Goal: Task Accomplishment & Management: Manage account settings

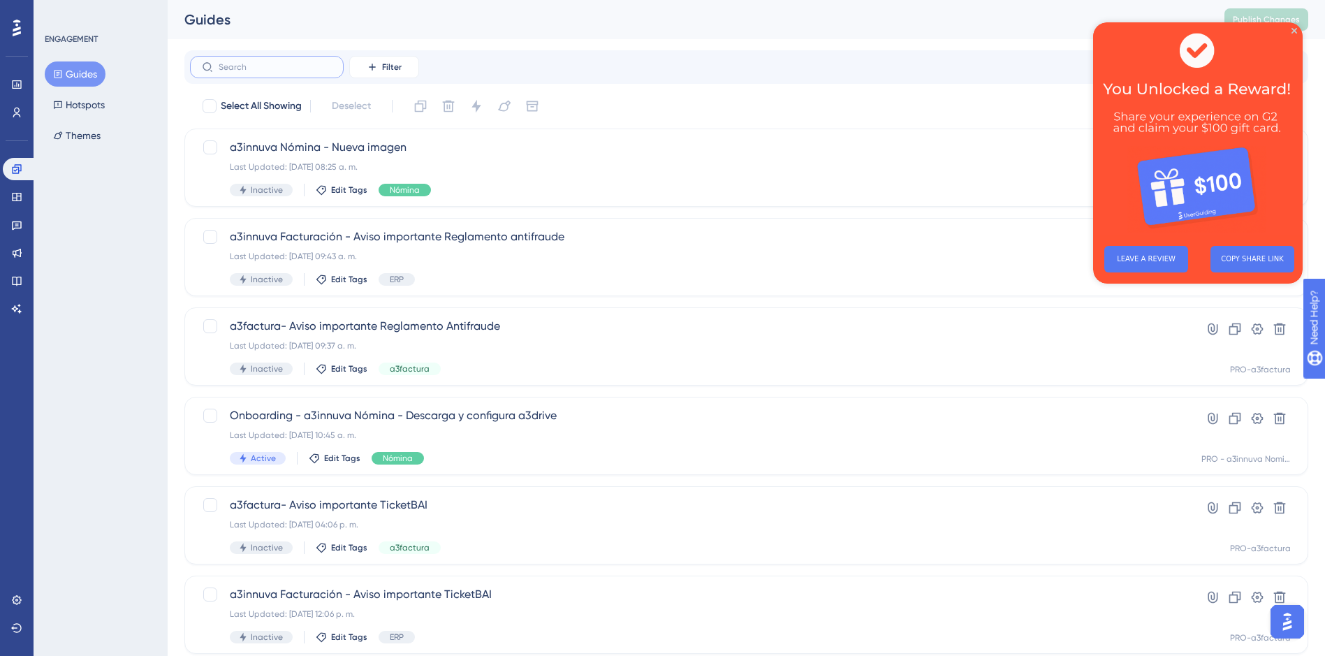
click at [259, 68] on input "text" at bounding box center [275, 67] width 113 height 10
click at [248, 60] on label at bounding box center [267, 67] width 154 height 22
click at [248, 62] on input "text" at bounding box center [275, 67] width 113 height 10
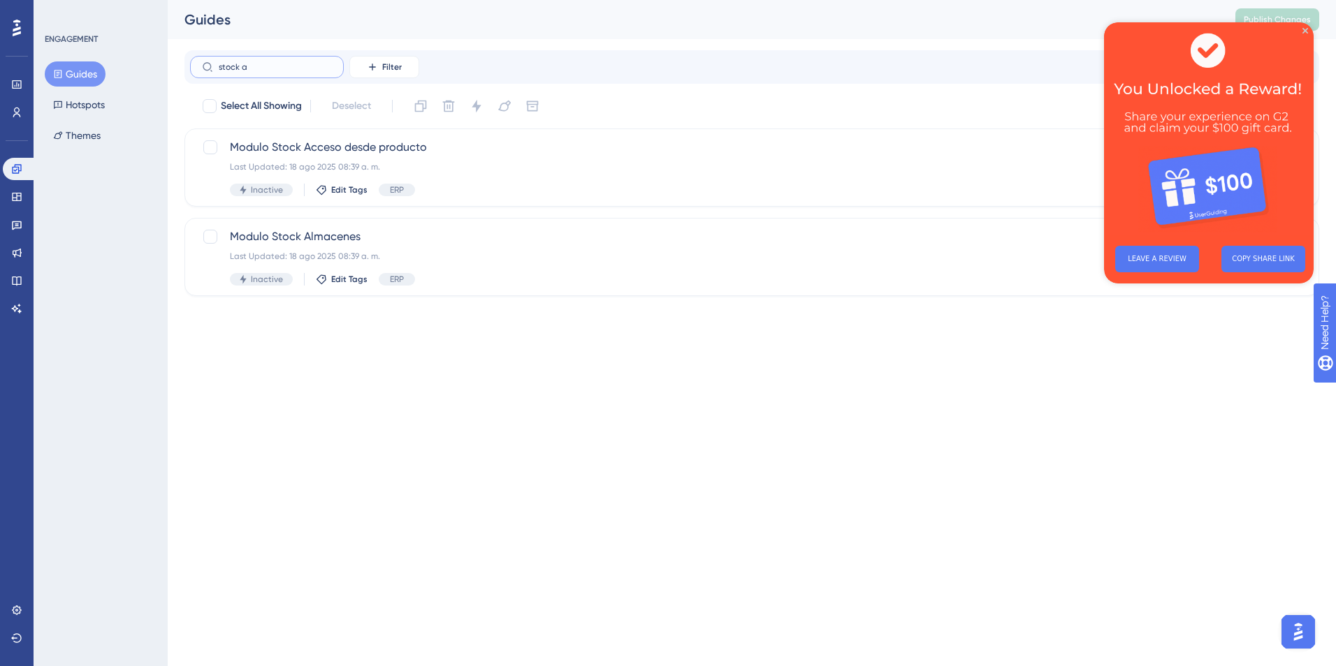
type input "stock av"
checkbox input "true"
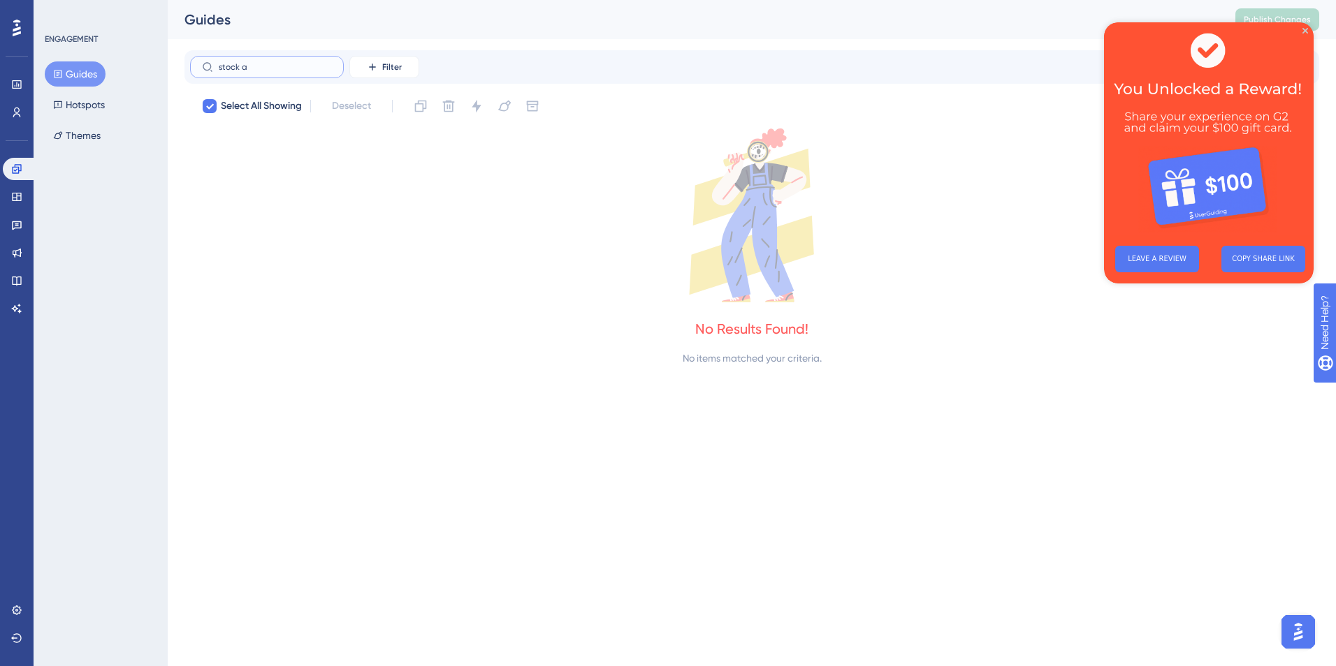
type input "stock"
checkbox input "false"
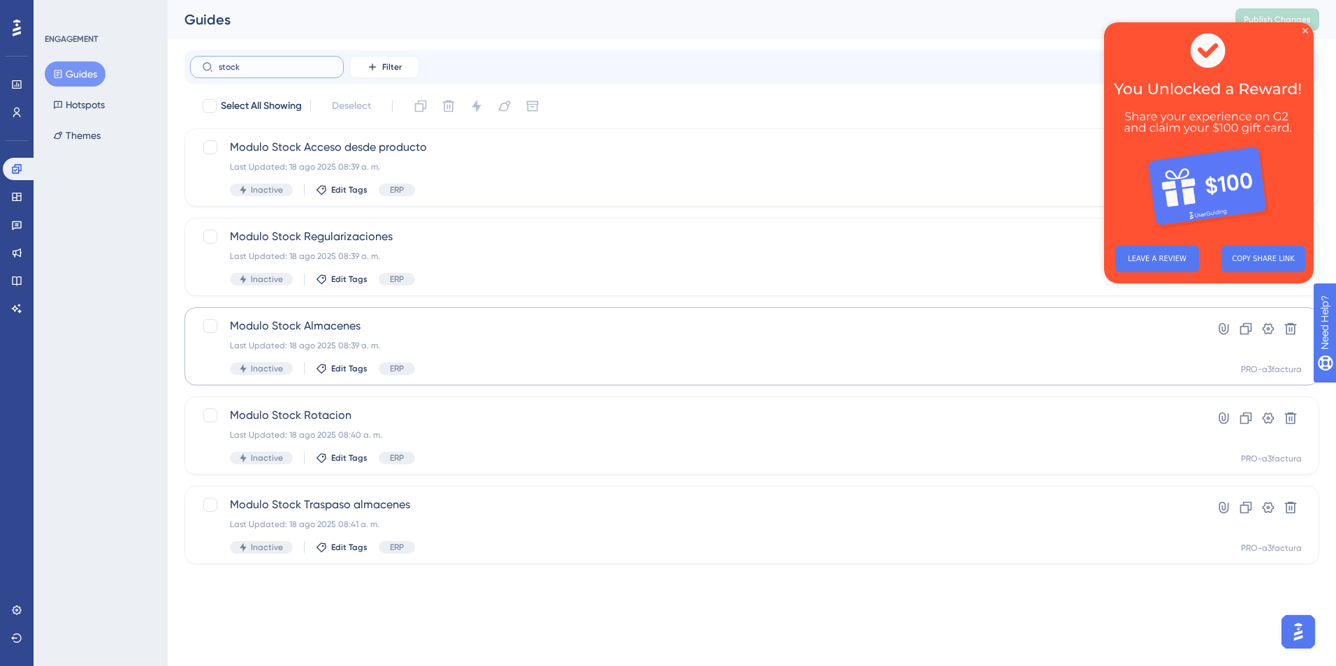
type input "stock"
click at [298, 330] on span "Modulo Stock Almacenes" at bounding box center [696, 326] width 932 height 17
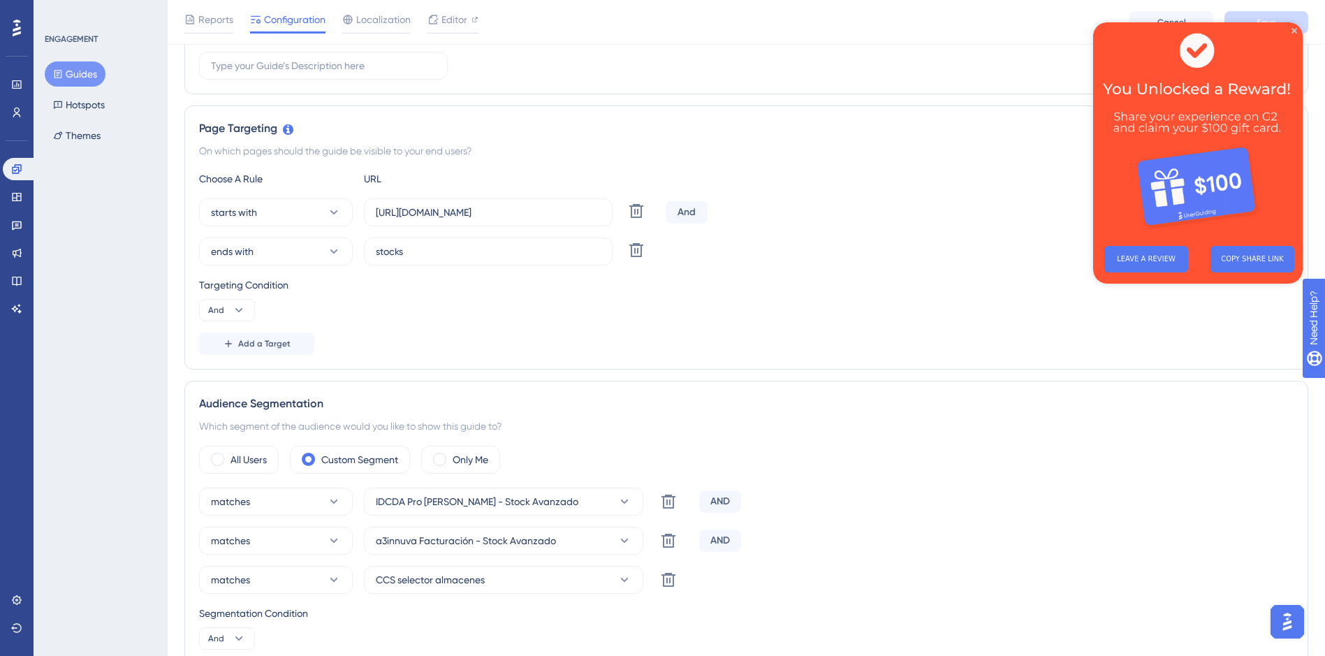
scroll to position [279, 0]
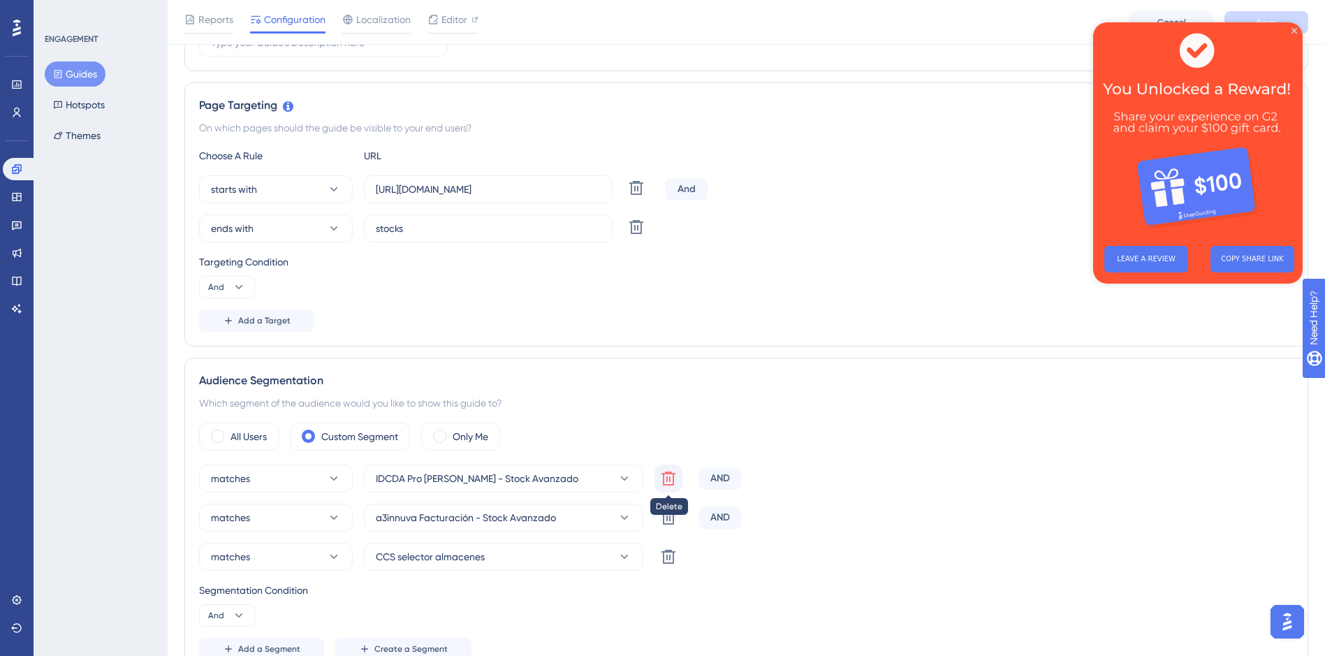
click at [670, 475] on icon at bounding box center [668, 478] width 17 height 17
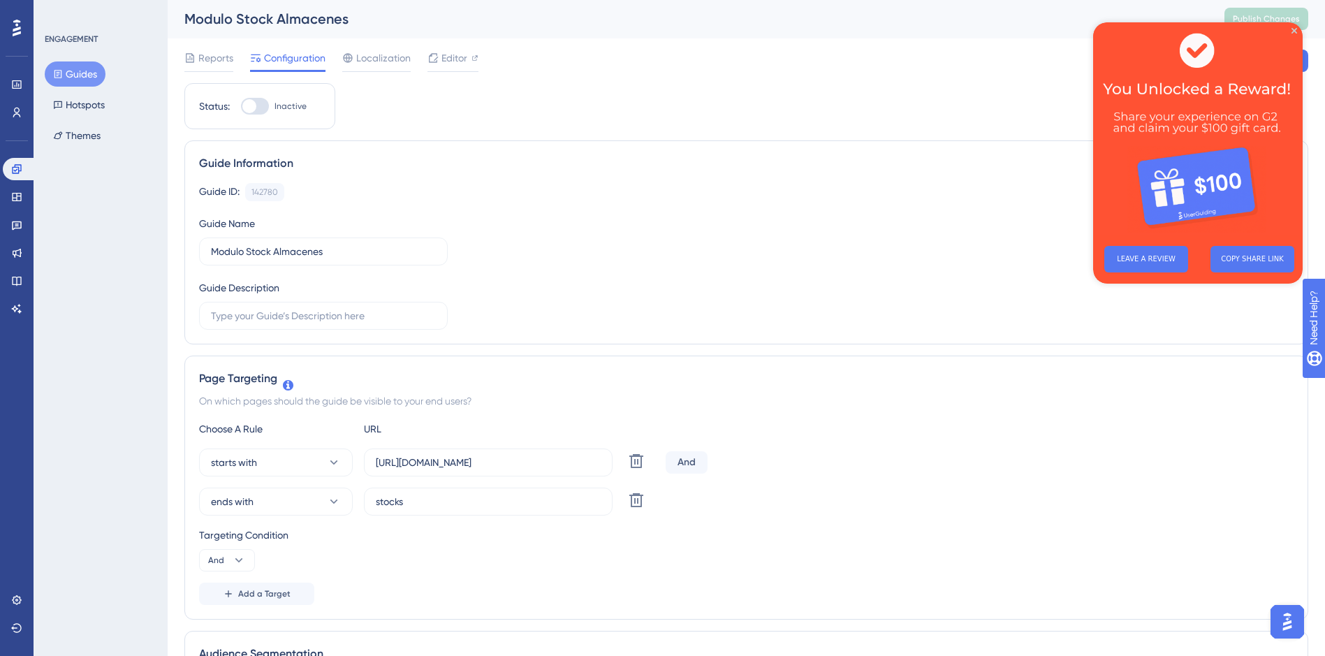
scroll to position [0, 0]
click at [1295, 31] on icon "Close Preview" at bounding box center [1295, 31] width 6 height 6
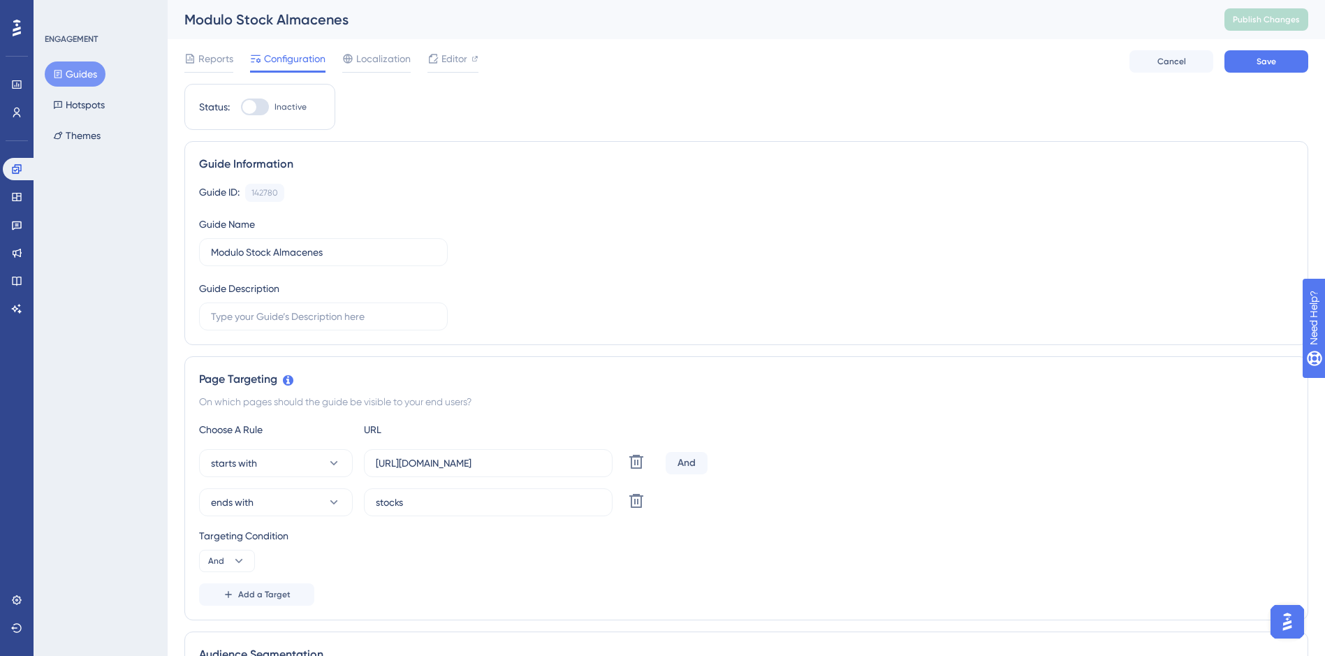
click at [261, 105] on div at bounding box center [255, 107] width 28 height 17
click at [241, 107] on input "Inactive" at bounding box center [240, 107] width 1 height 1
checkbox input "true"
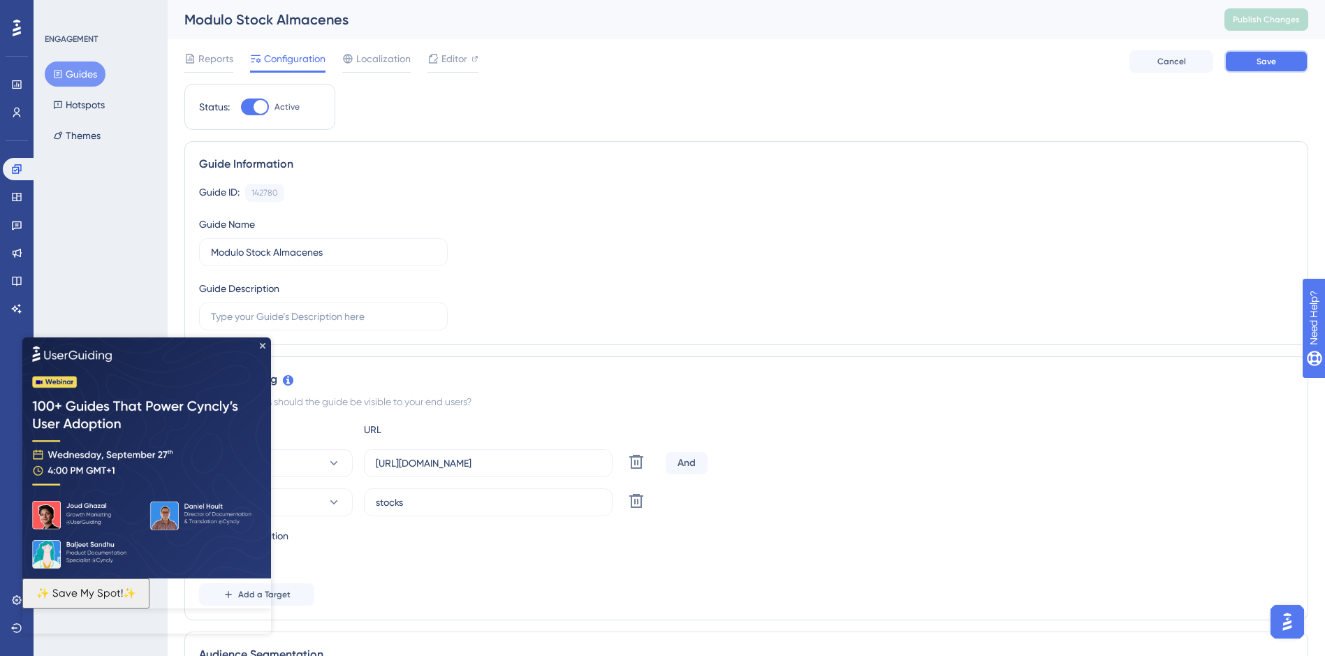
click at [1264, 61] on span "Save" at bounding box center [1267, 61] width 20 height 11
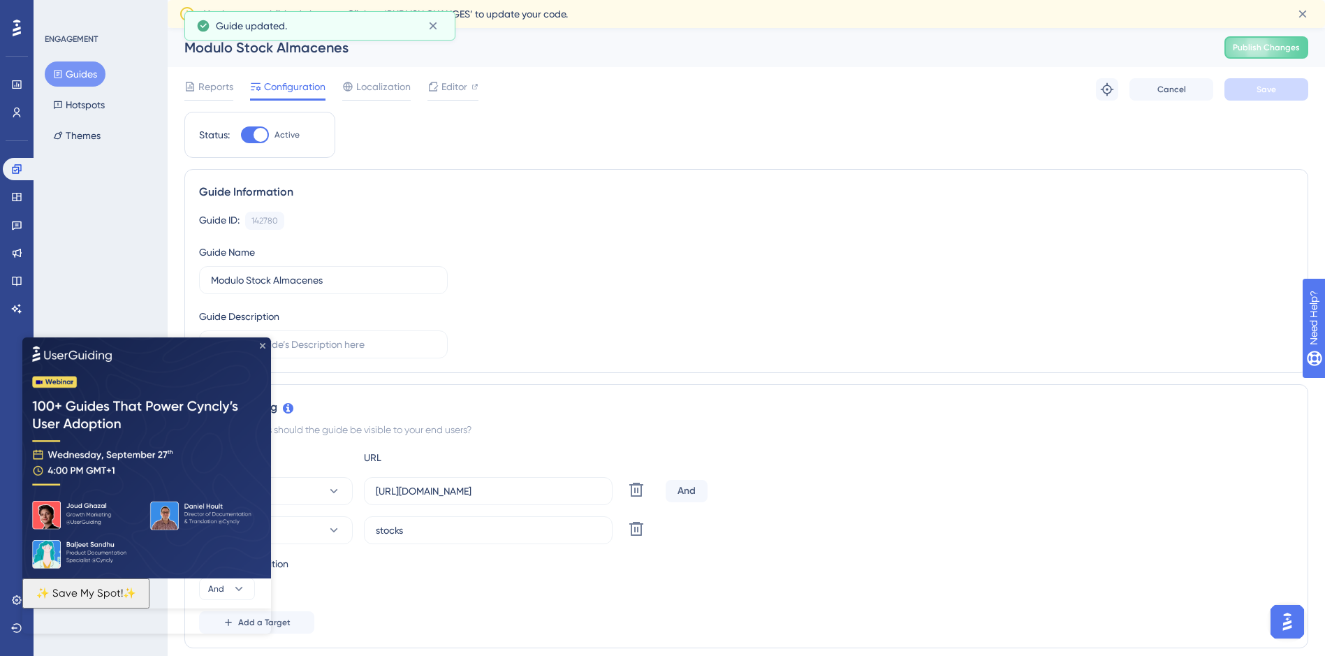
click at [262, 343] on icon "Close Preview" at bounding box center [263, 345] width 6 height 6
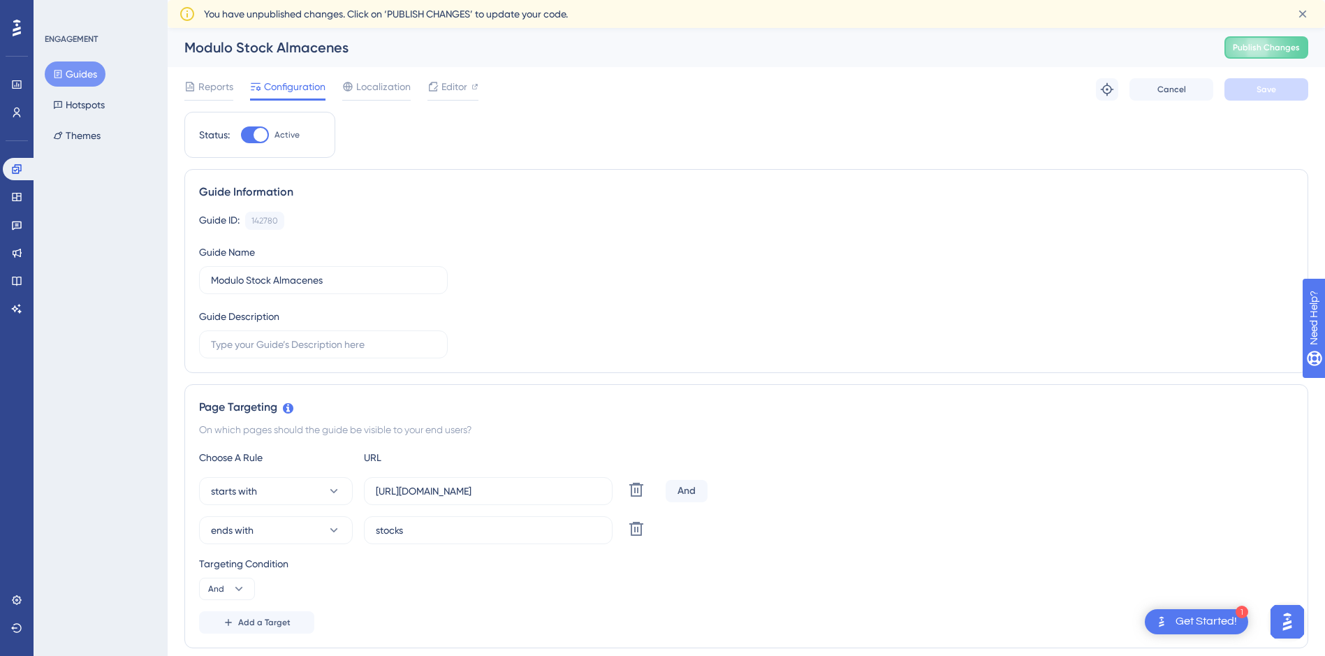
click at [73, 70] on button "Guides" at bounding box center [75, 73] width 61 height 25
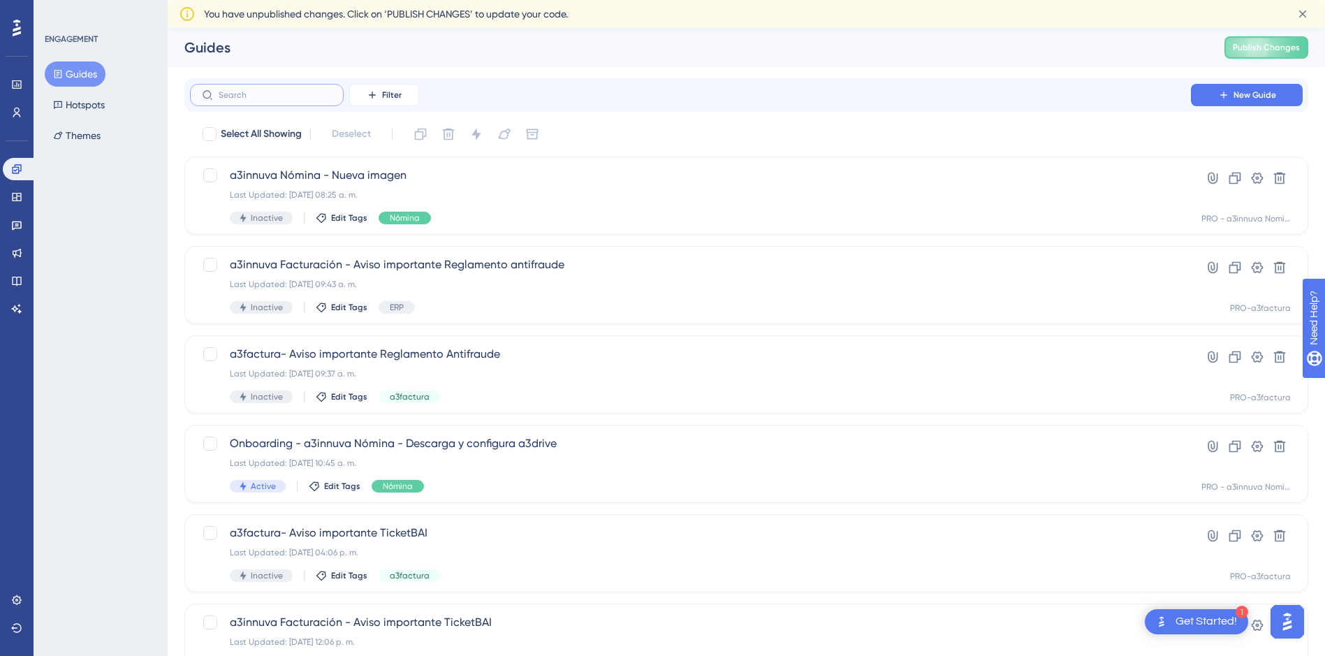
click at [241, 96] on input "text" at bounding box center [275, 95] width 113 height 10
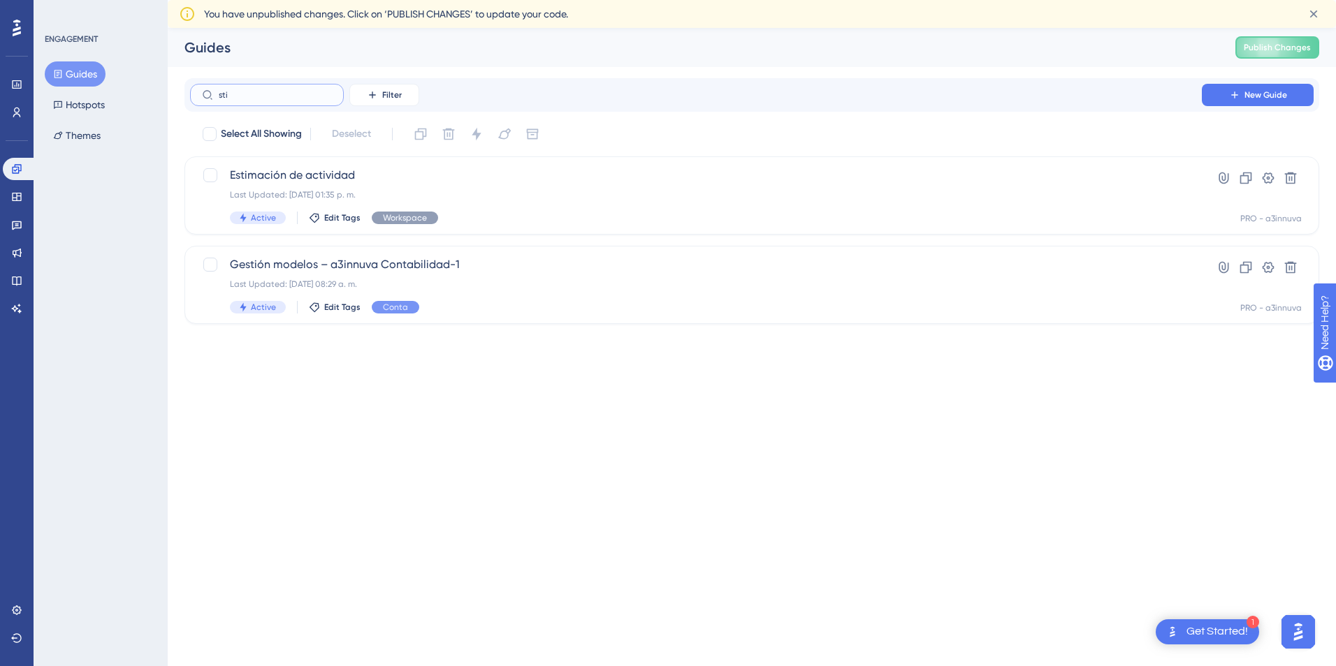
type input "stic"
checkbox input "true"
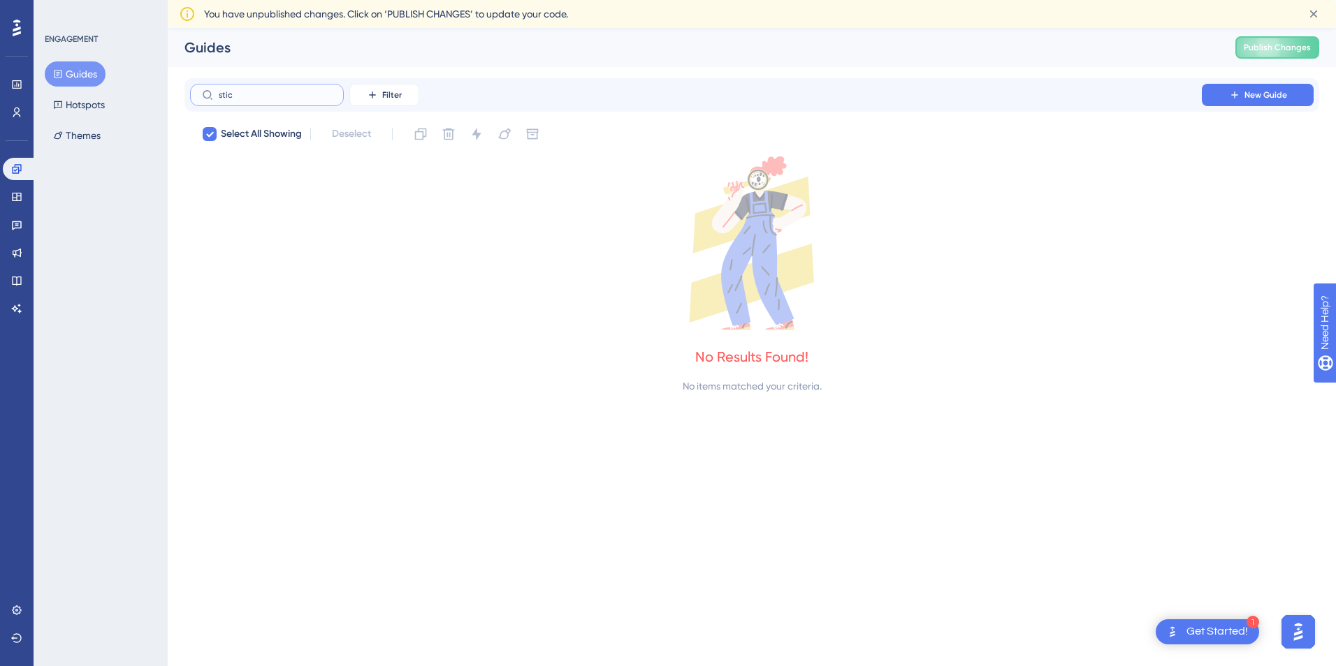
type input "sti"
checkbox input "false"
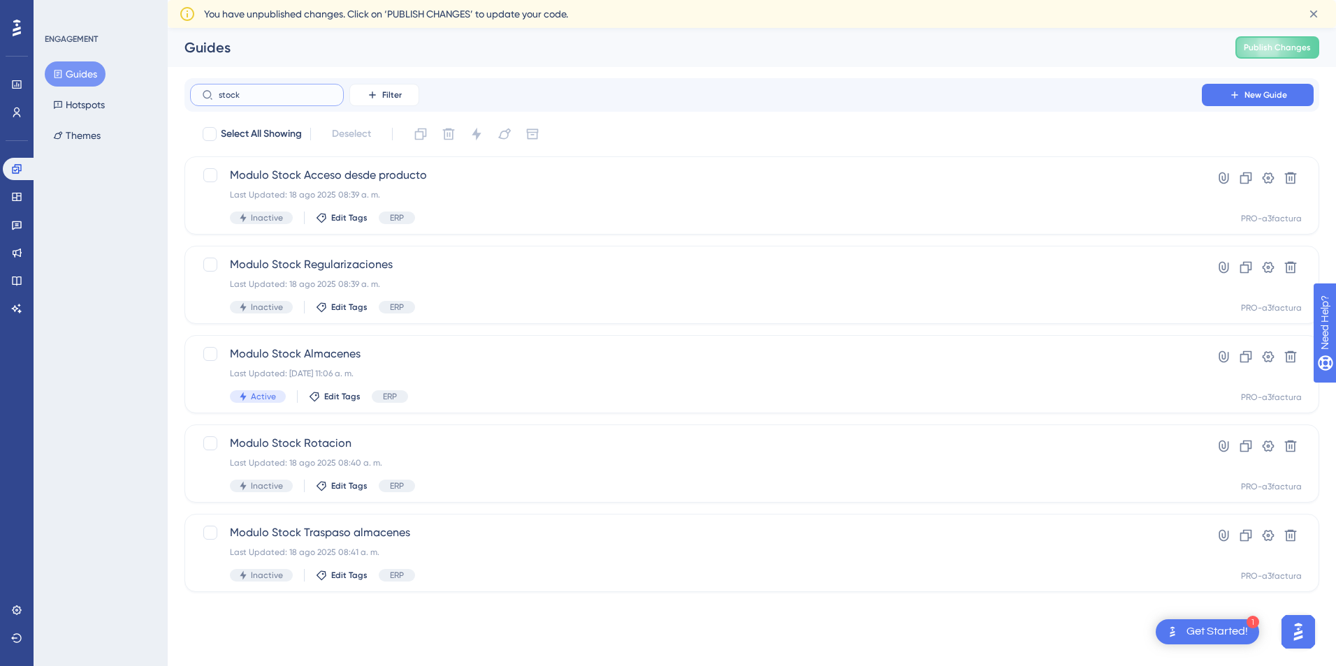
type input "stock"
click at [346, 267] on span "Modulo Stock Regularizaciones" at bounding box center [696, 264] width 932 height 17
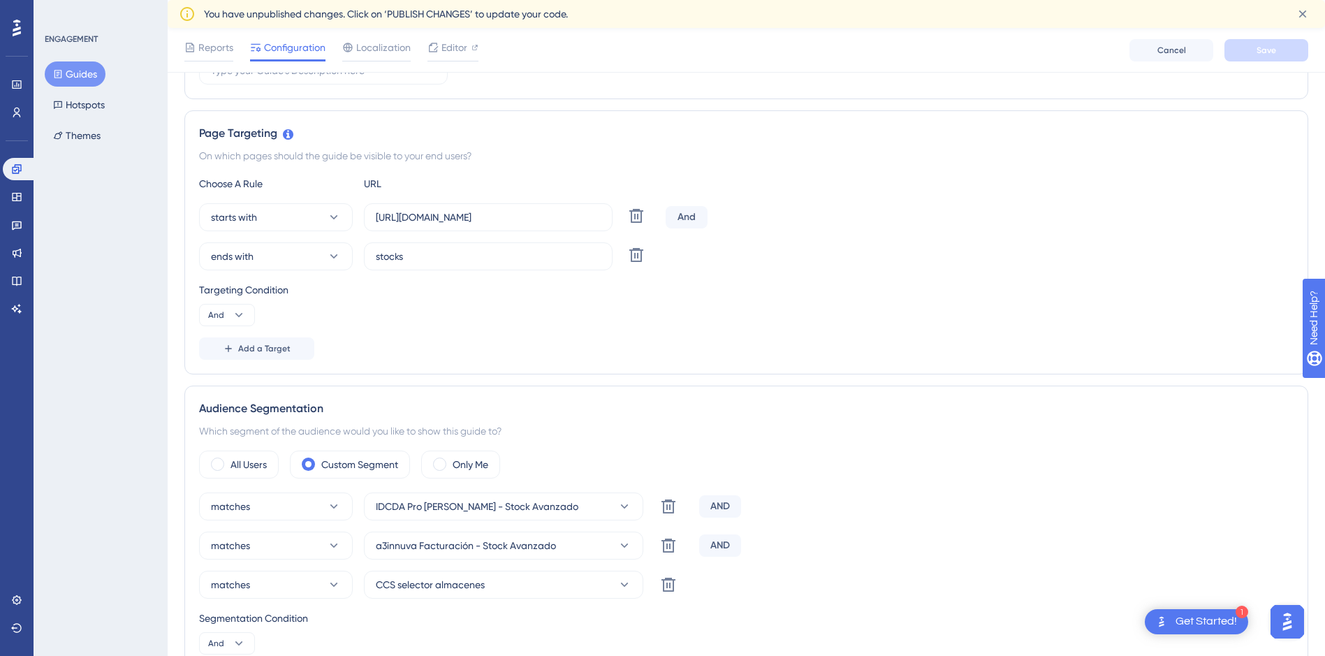
scroll to position [349, 0]
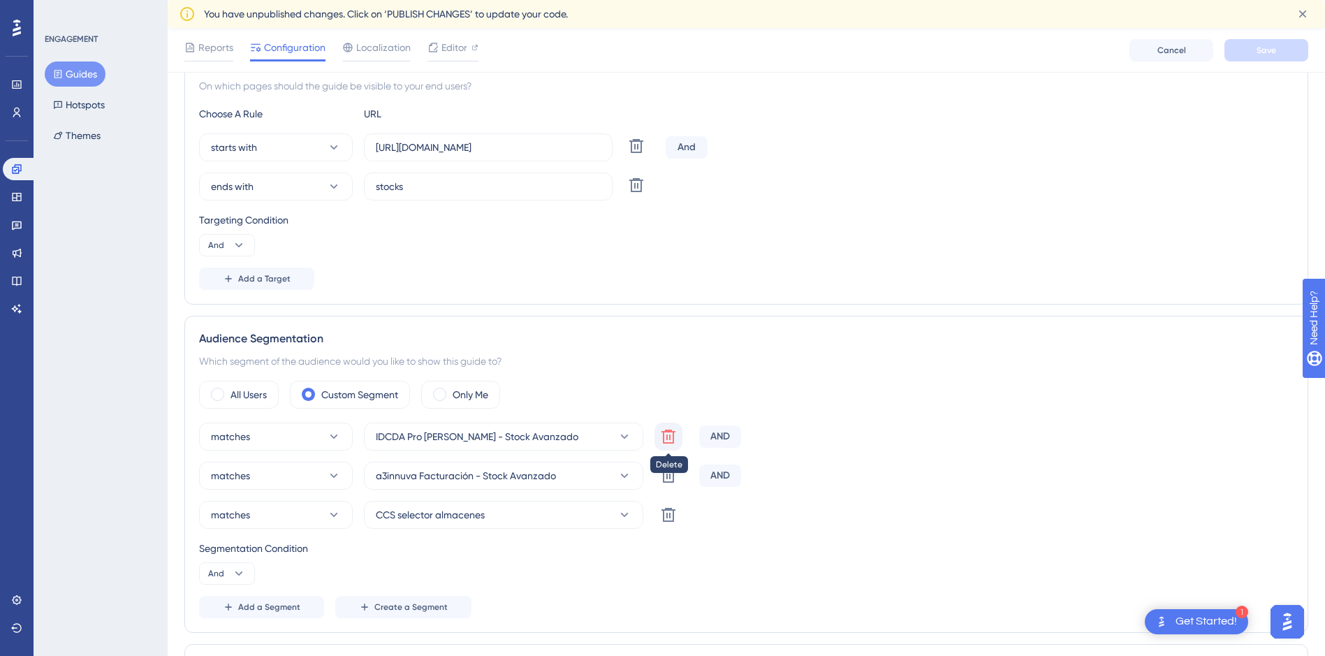
click at [667, 429] on icon at bounding box center [668, 436] width 17 height 17
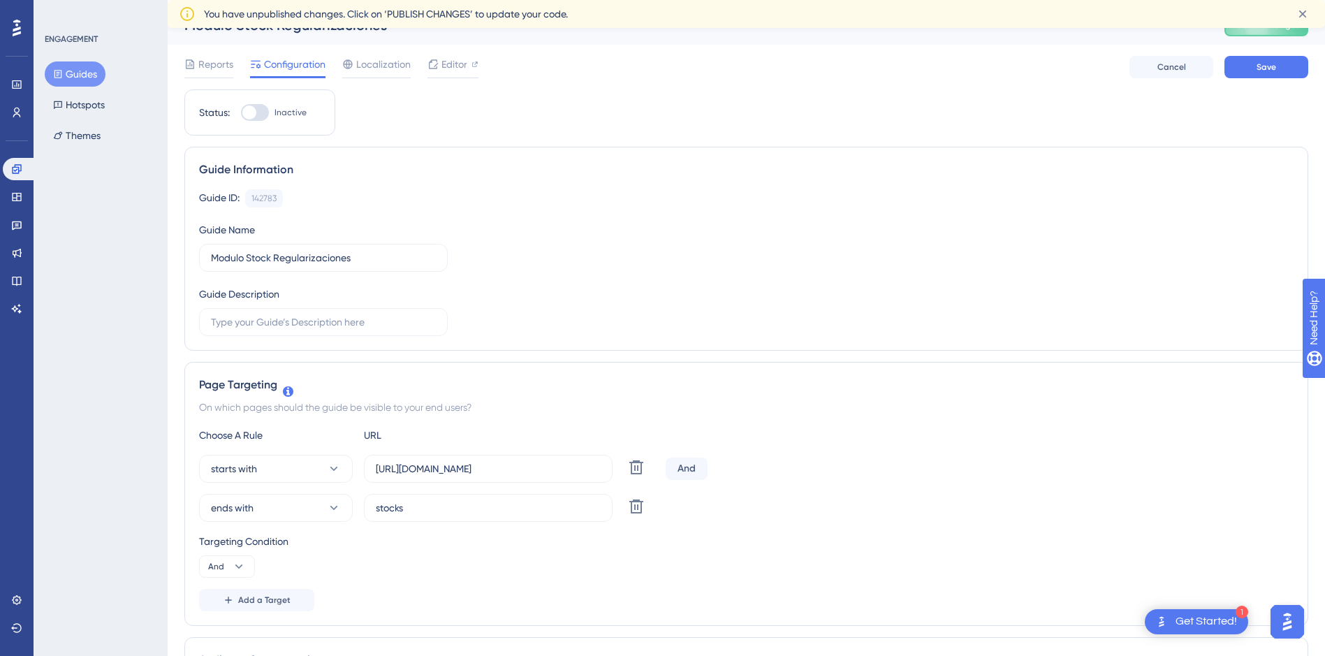
scroll to position [0, 0]
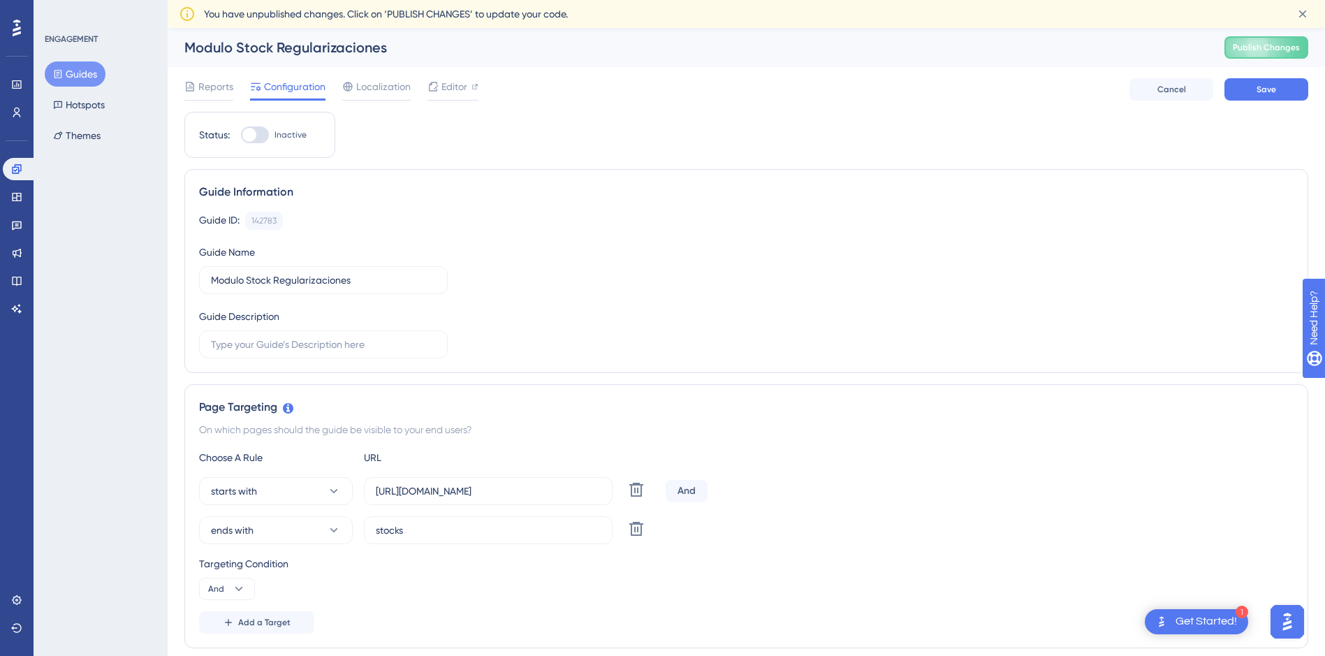
click at [263, 134] on div at bounding box center [255, 134] width 28 height 17
click at [241, 135] on input "Inactive" at bounding box center [240, 135] width 1 height 1
checkbox input "true"
click at [1267, 89] on span "Save" at bounding box center [1267, 89] width 20 height 11
click at [78, 68] on button "Guides" at bounding box center [75, 73] width 61 height 25
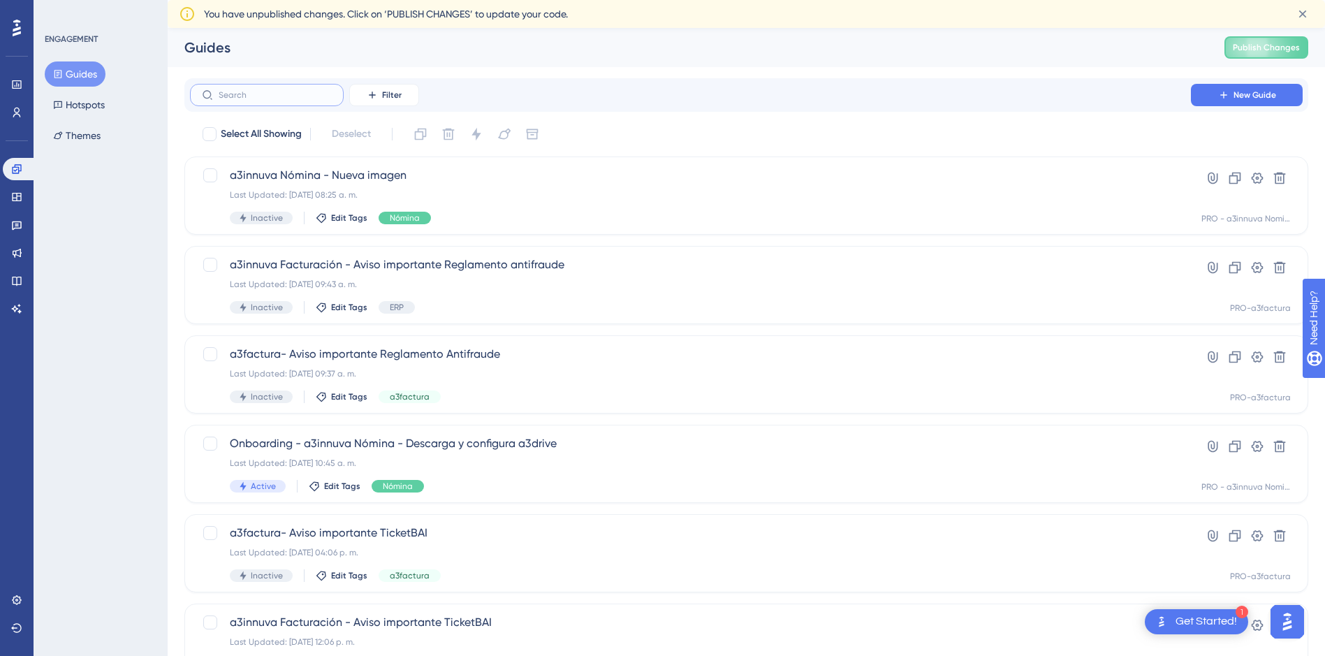
click at [247, 96] on input "text" at bounding box center [275, 95] width 113 height 10
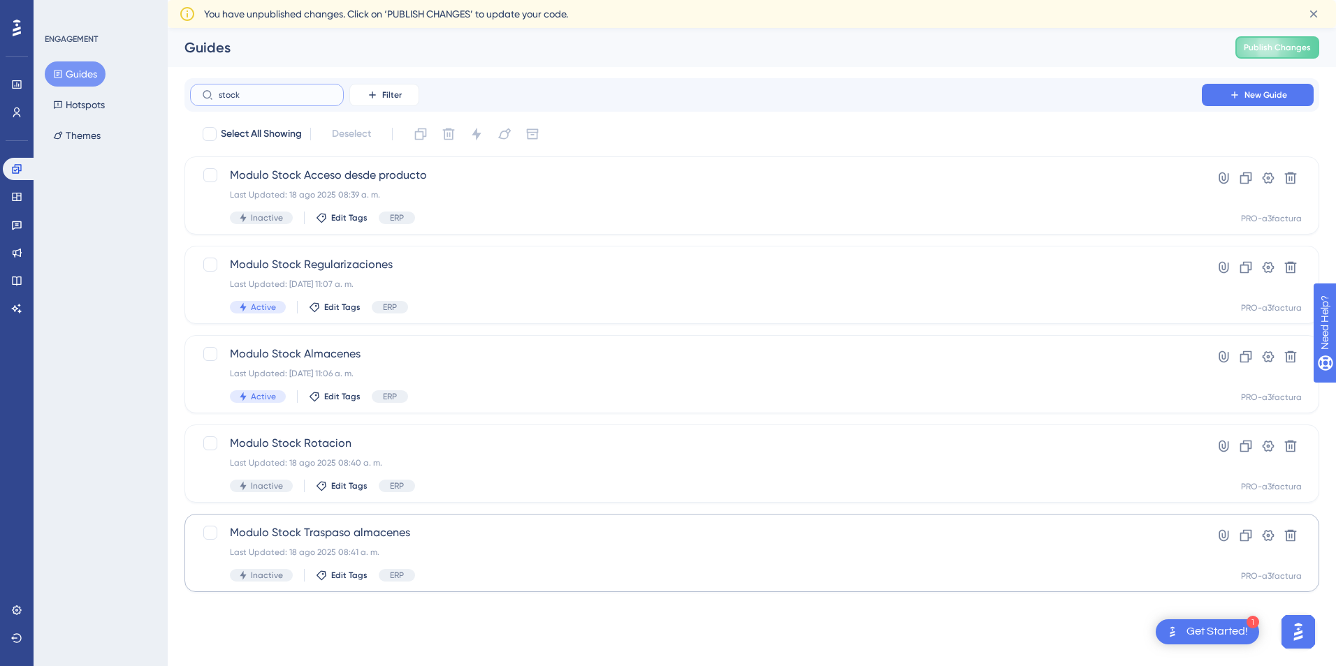
type input "stock"
click at [353, 528] on span "Modulo Stock Traspaso almacenes" at bounding box center [696, 533] width 932 height 17
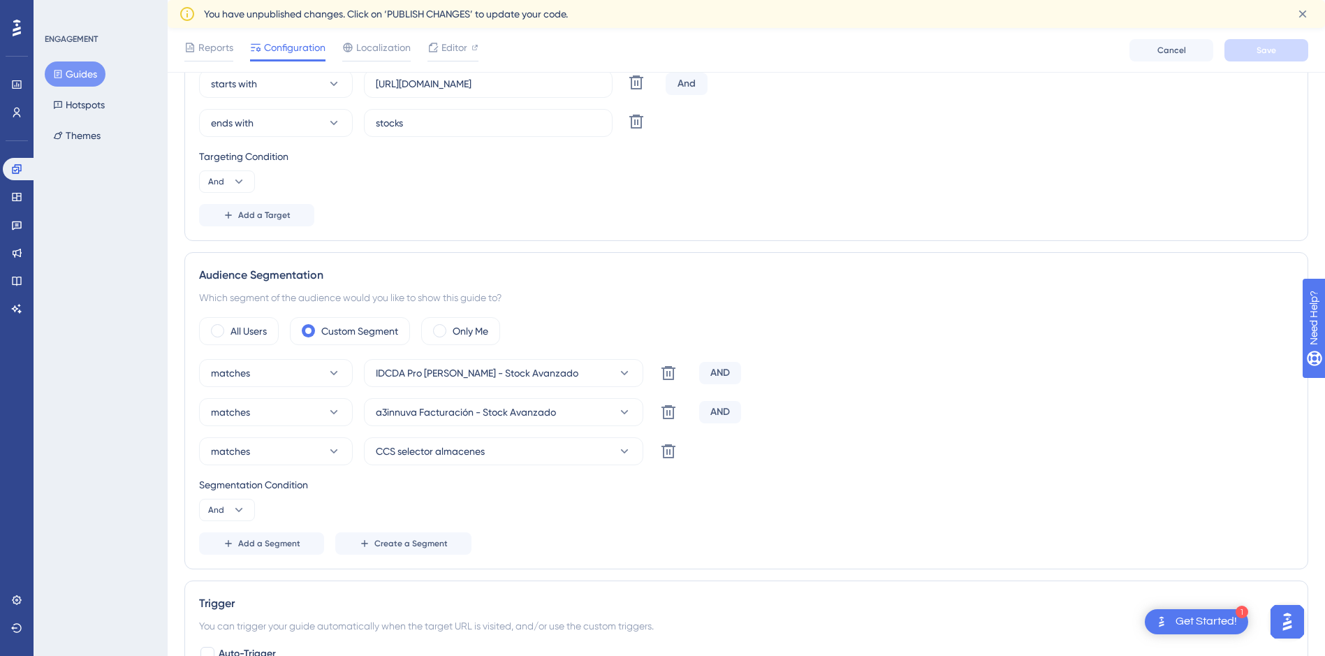
scroll to position [489, 0]
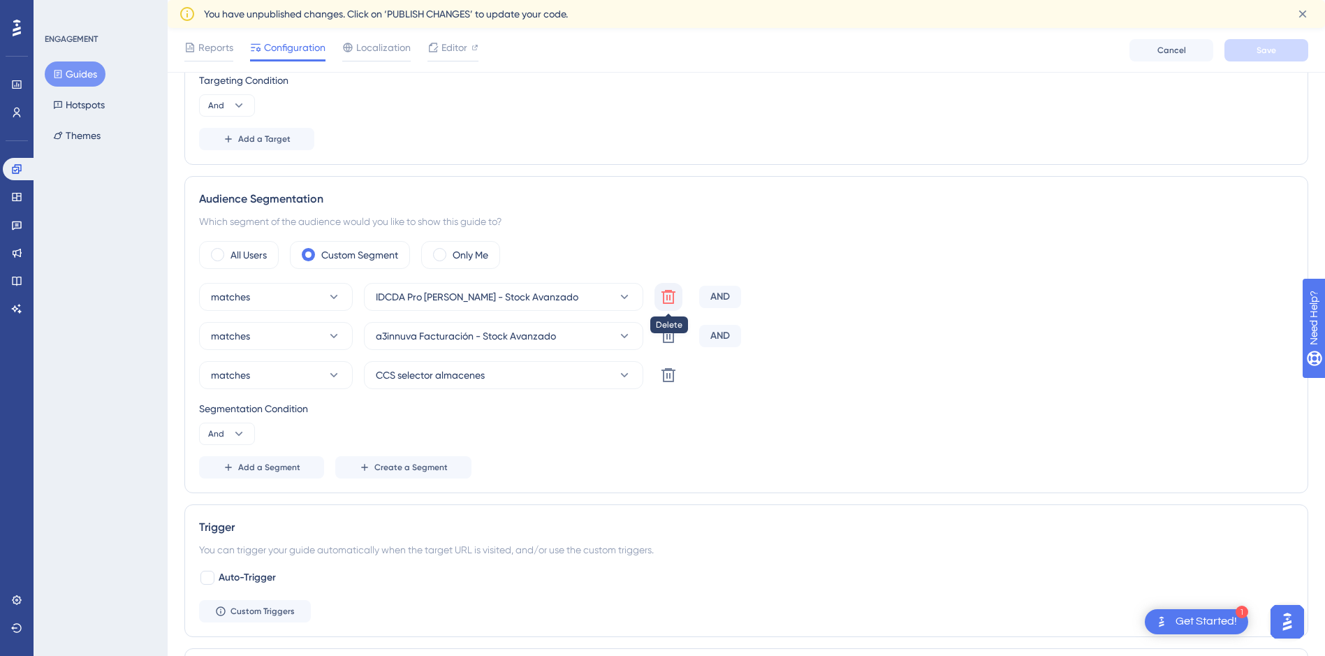
click at [665, 288] on button at bounding box center [669, 297] width 28 height 28
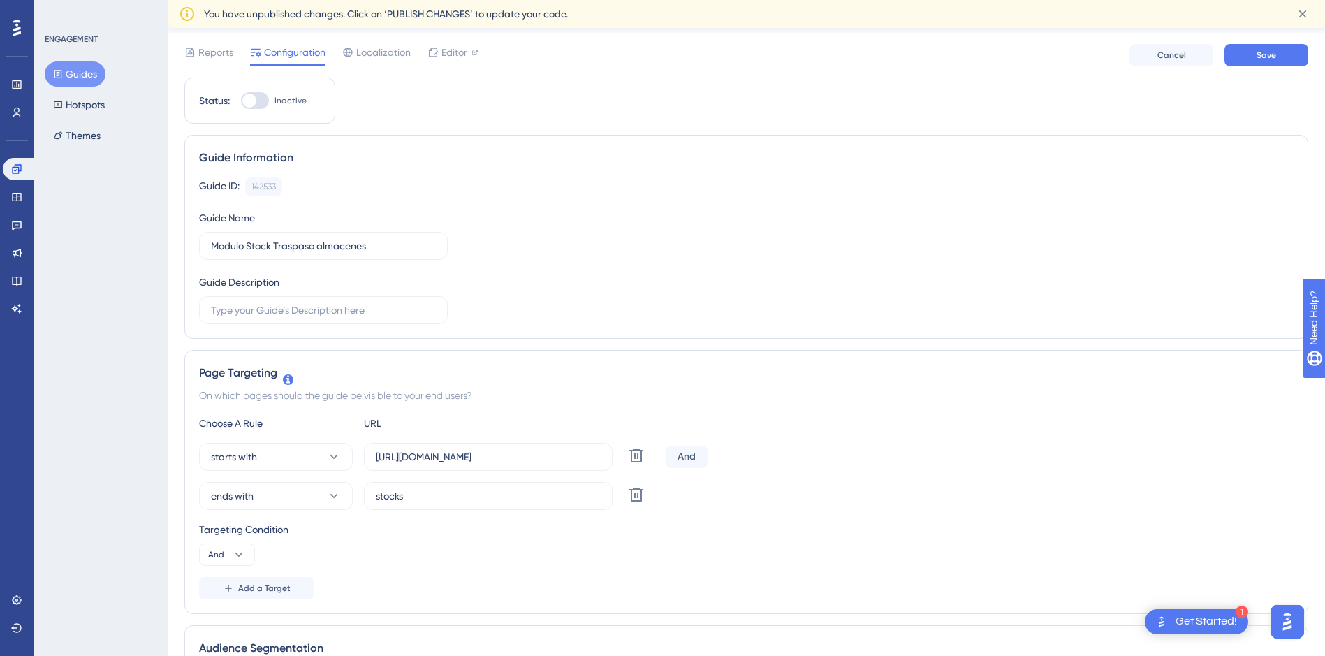
scroll to position [0, 0]
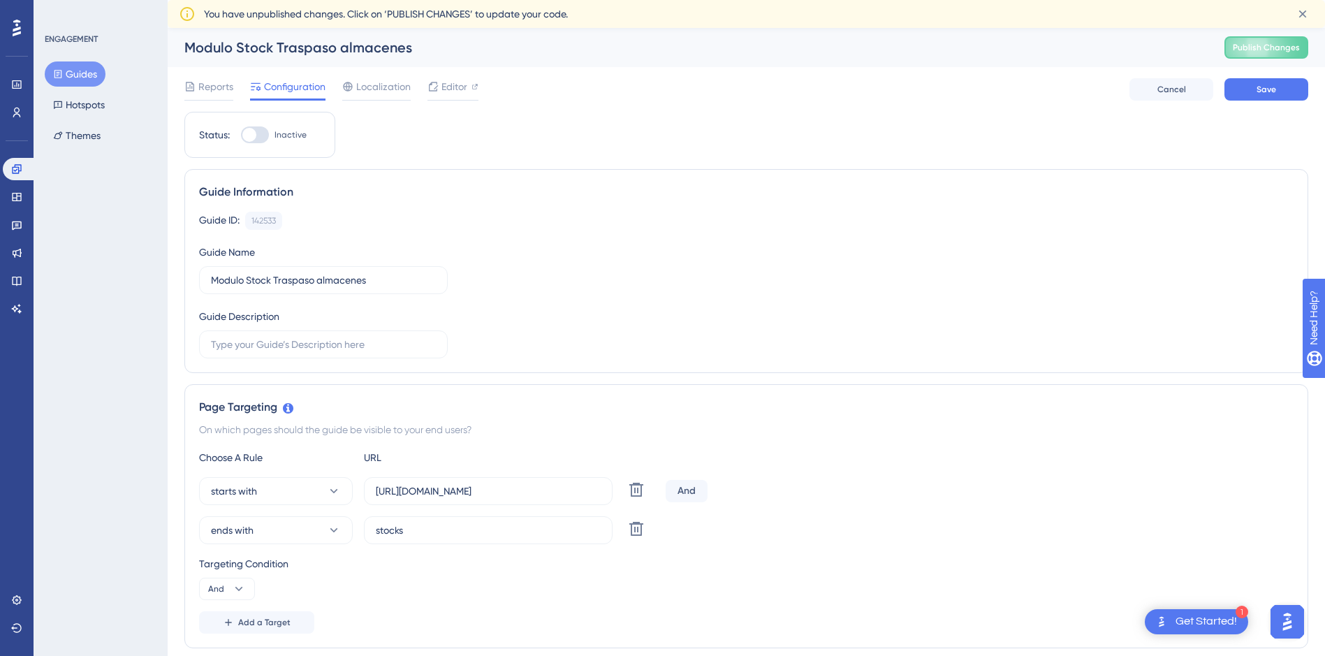
click at [268, 131] on div at bounding box center [255, 134] width 28 height 17
click at [241, 135] on input "Inactive" at bounding box center [240, 135] width 1 height 1
checkbox input "true"
click at [1254, 91] on button "Save" at bounding box center [1267, 89] width 84 height 22
click at [73, 68] on button "Guides" at bounding box center [75, 73] width 61 height 25
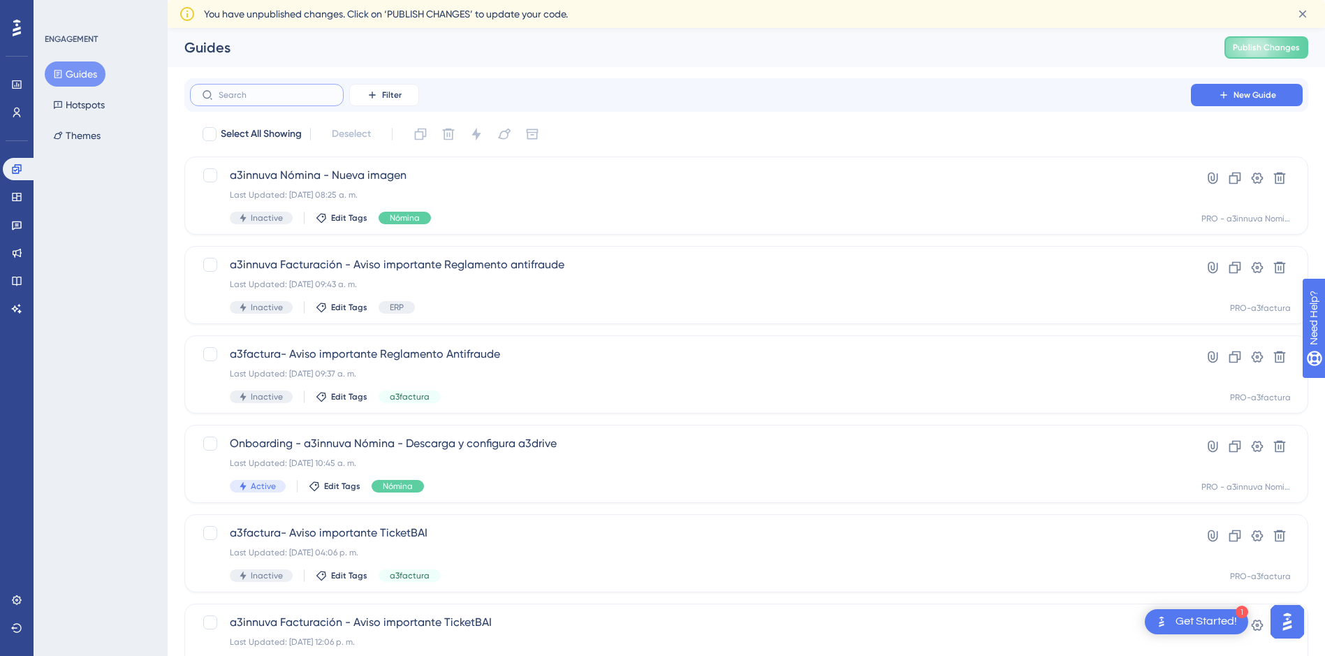
click at [274, 99] on input "text" at bounding box center [275, 95] width 113 height 10
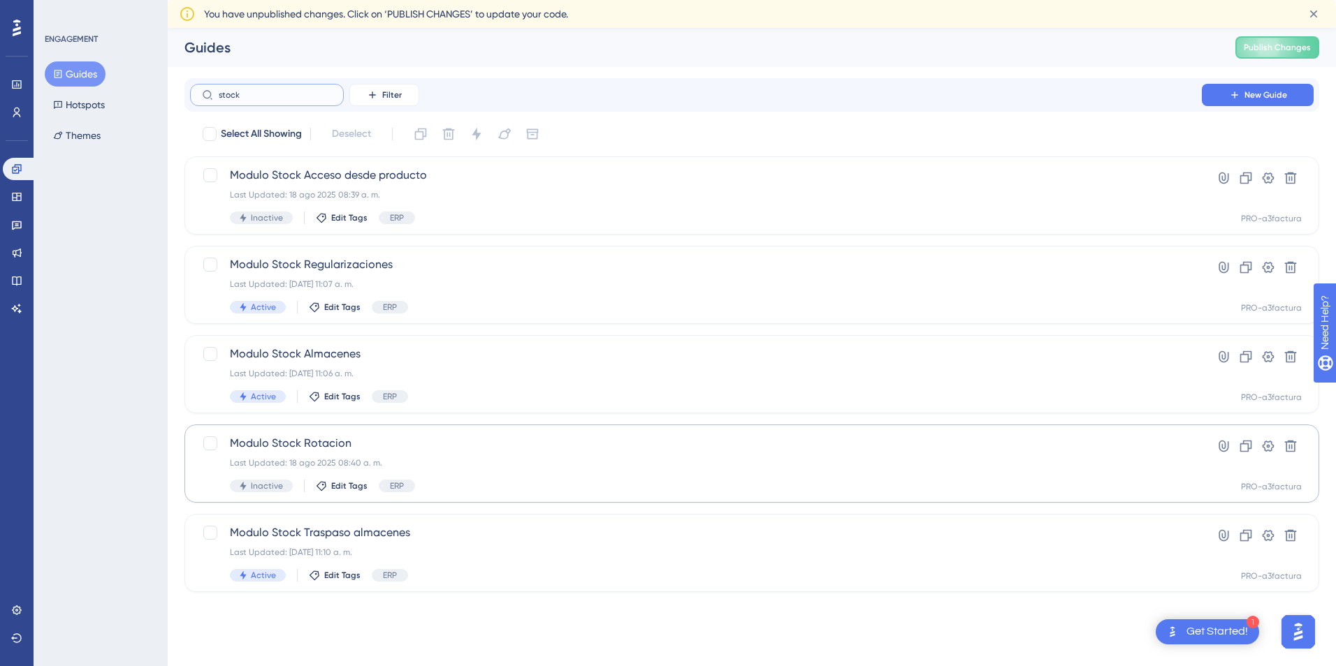
type input "stock"
click at [323, 442] on span "Modulo Stock Rotacion" at bounding box center [696, 443] width 932 height 17
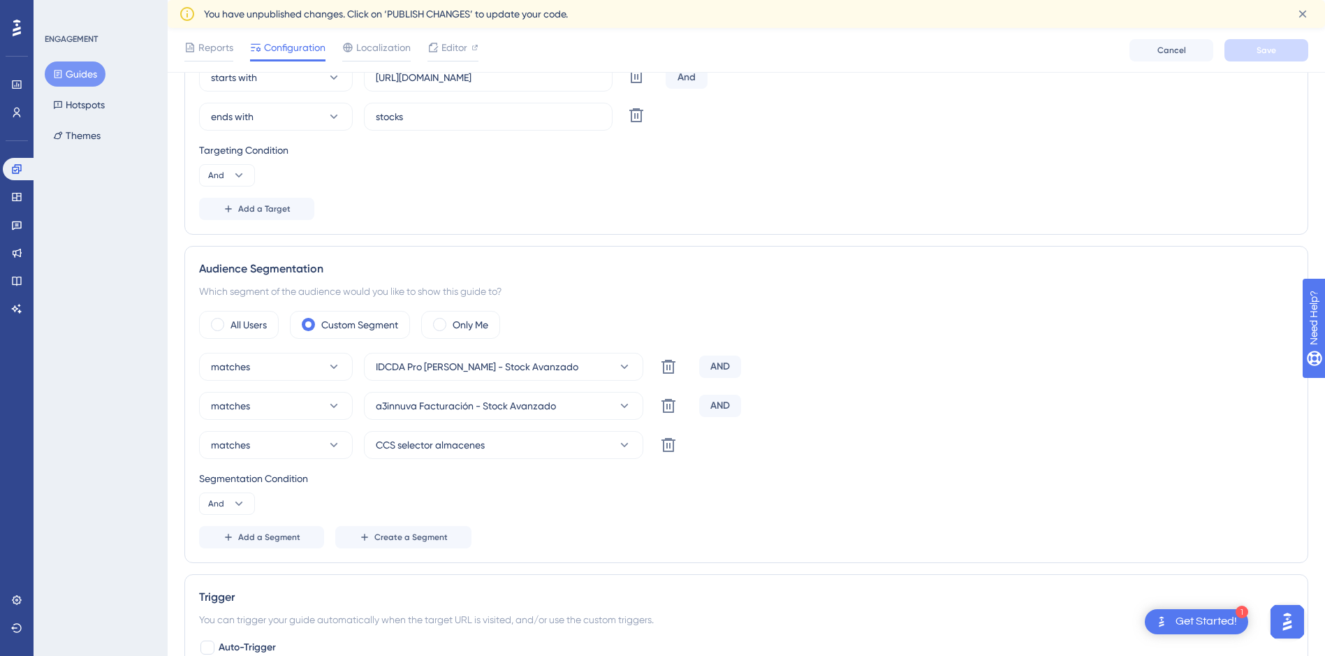
scroll to position [489, 0]
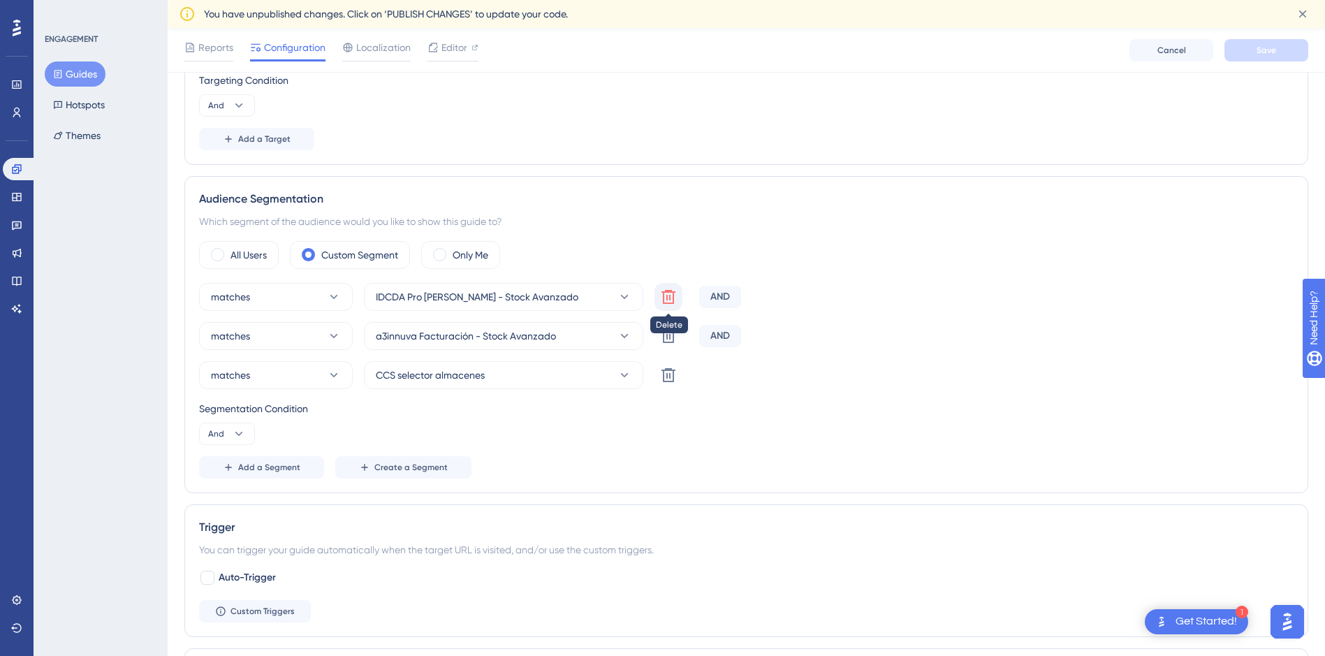
click at [666, 289] on icon at bounding box center [668, 297] width 17 height 17
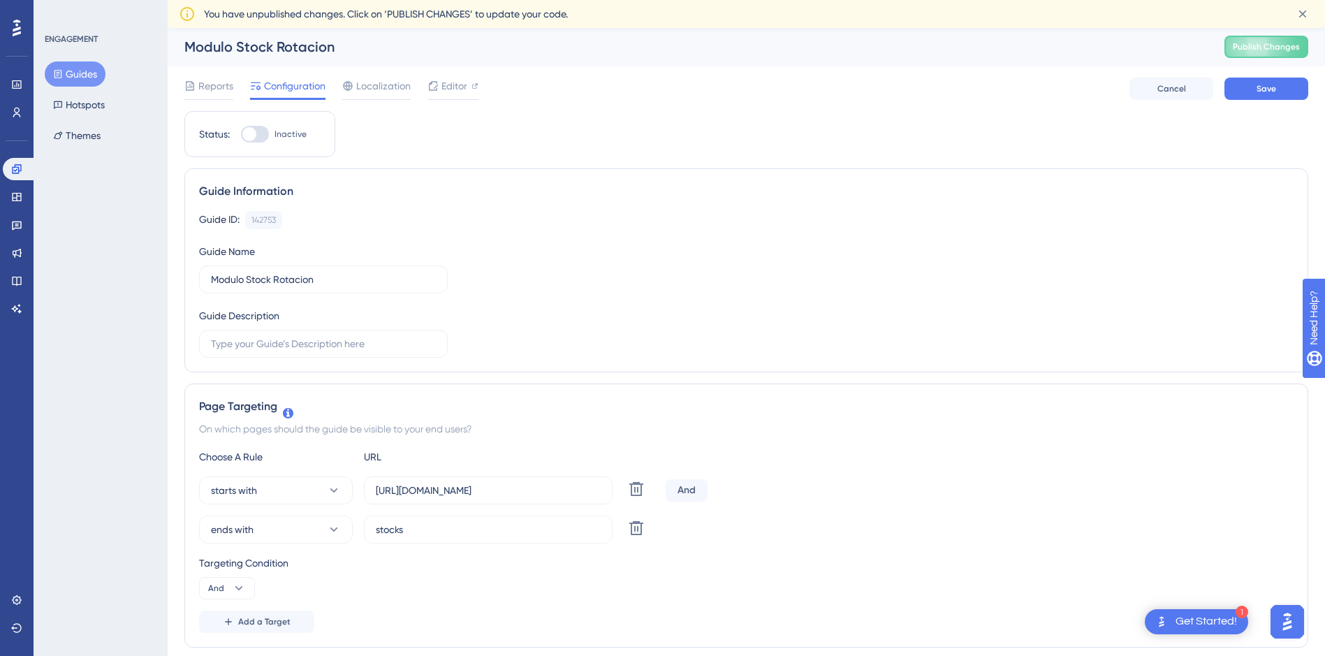
scroll to position [0, 0]
click at [265, 136] on div at bounding box center [255, 134] width 28 height 17
click at [241, 136] on input "Inactive" at bounding box center [240, 135] width 1 height 1
checkbox input "true"
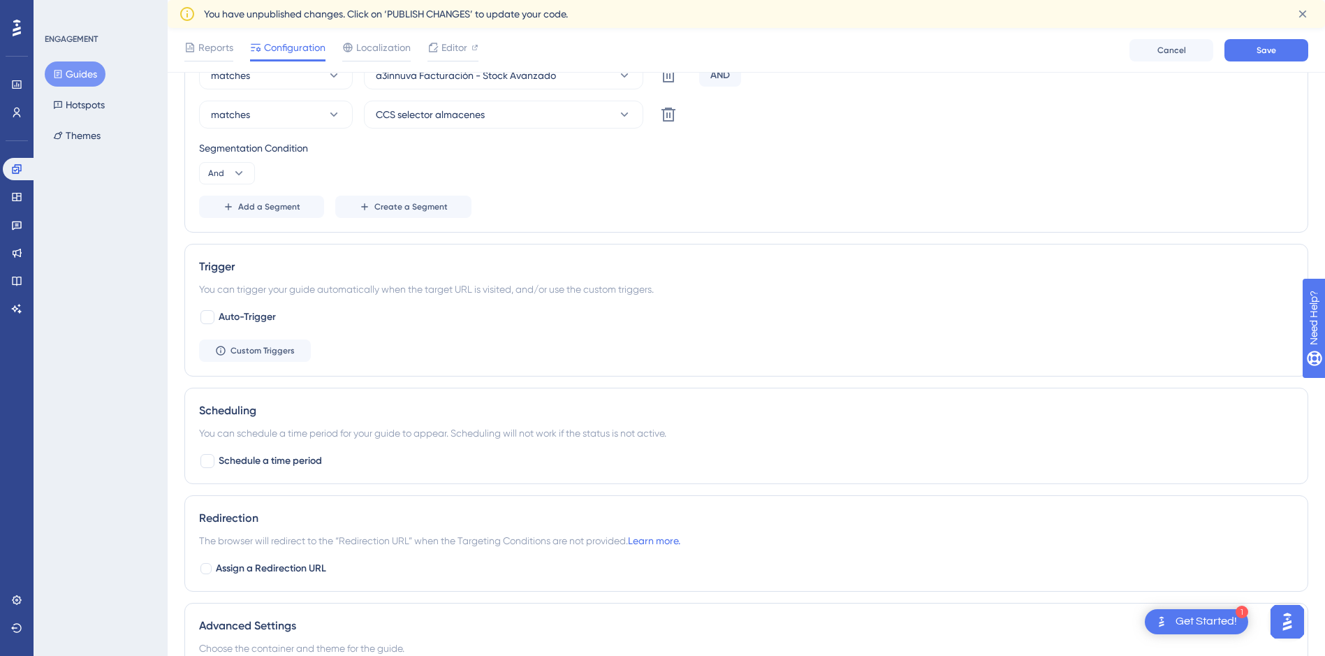
scroll to position [628, 0]
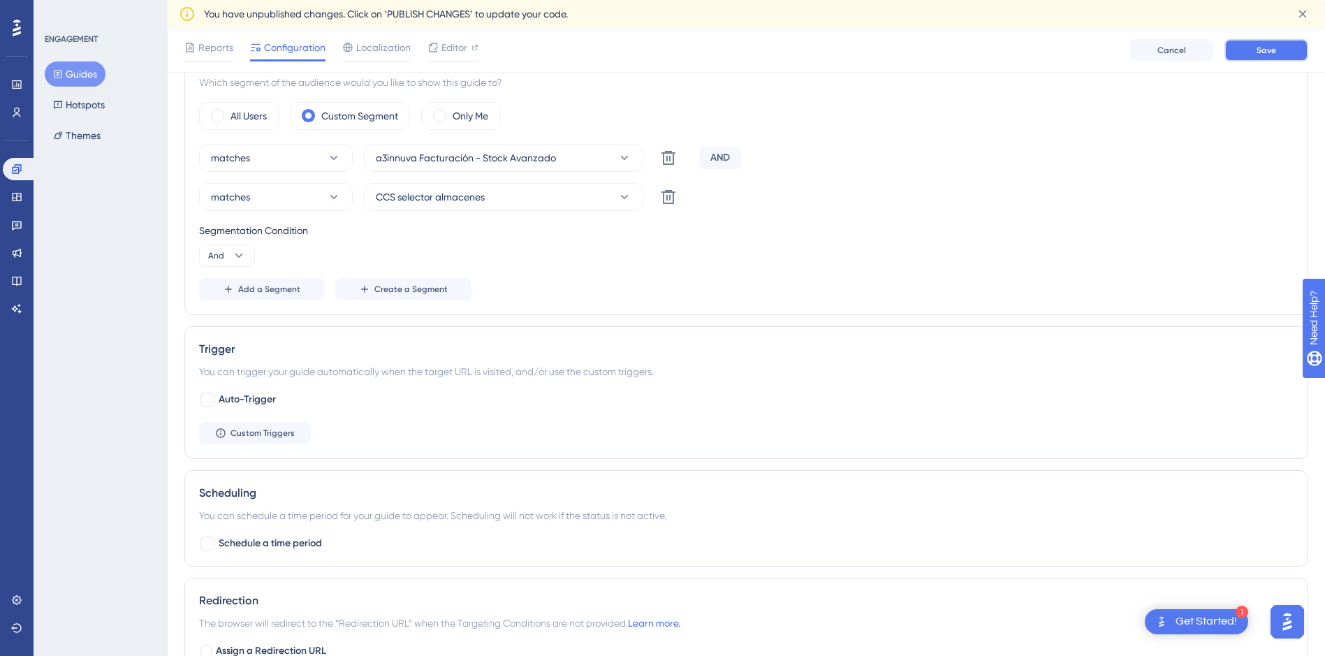
click at [1264, 49] on span "Save" at bounding box center [1267, 50] width 20 height 11
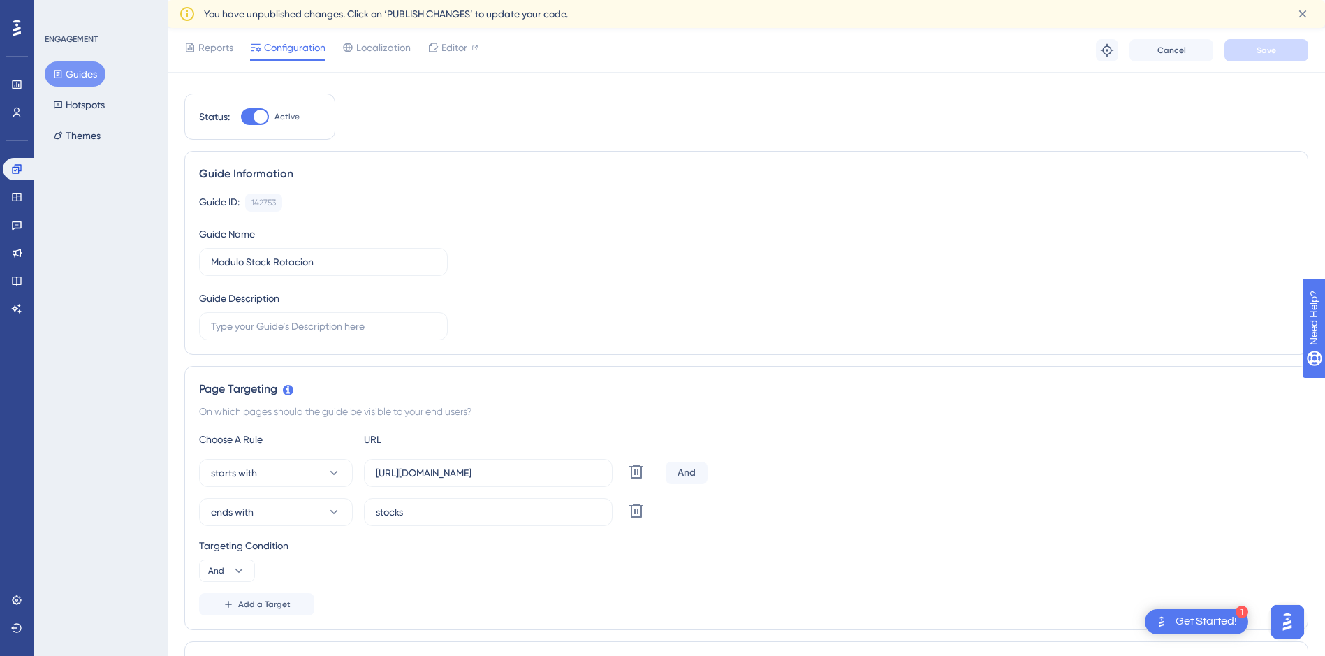
scroll to position [0, 0]
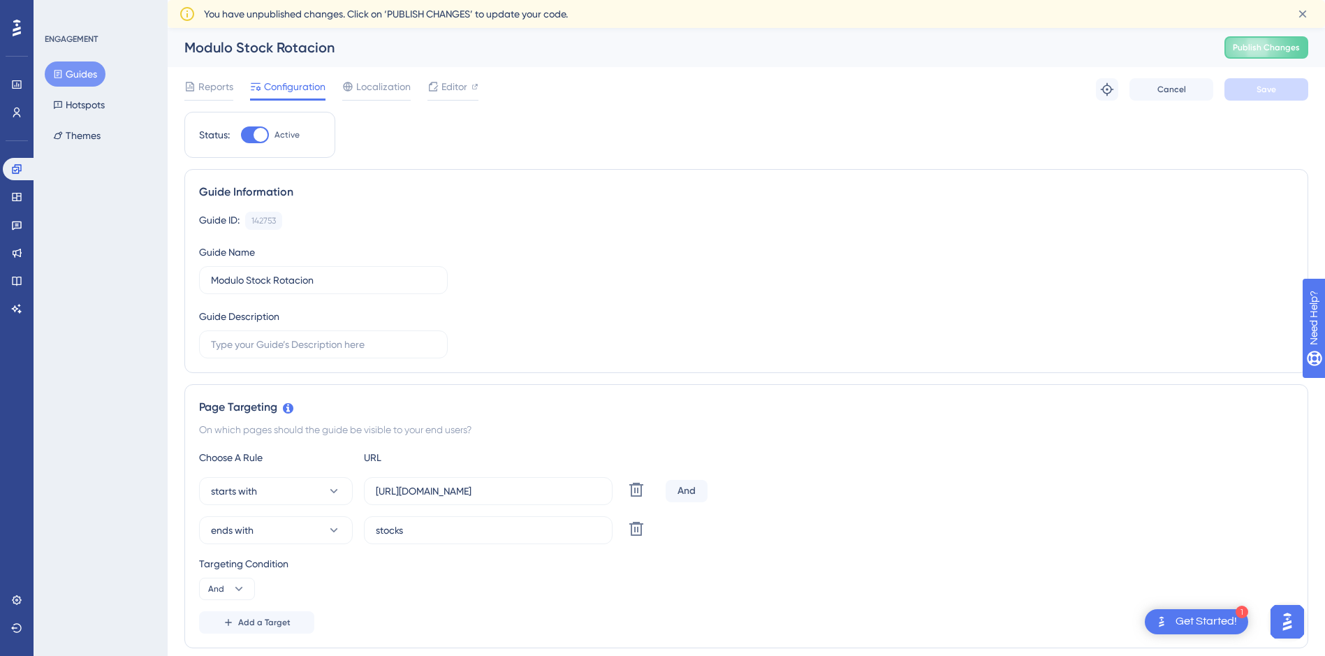
click at [71, 68] on button "Guides" at bounding box center [75, 73] width 61 height 25
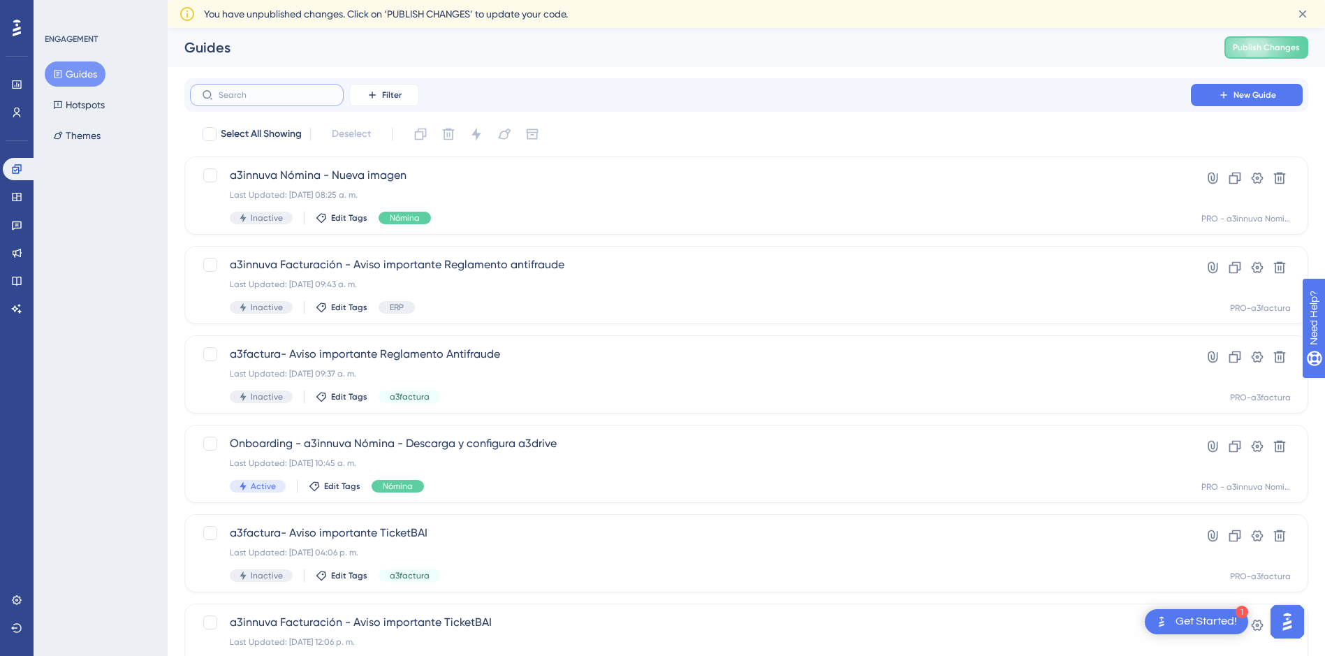
click at [263, 97] on input "text" at bounding box center [275, 95] width 113 height 10
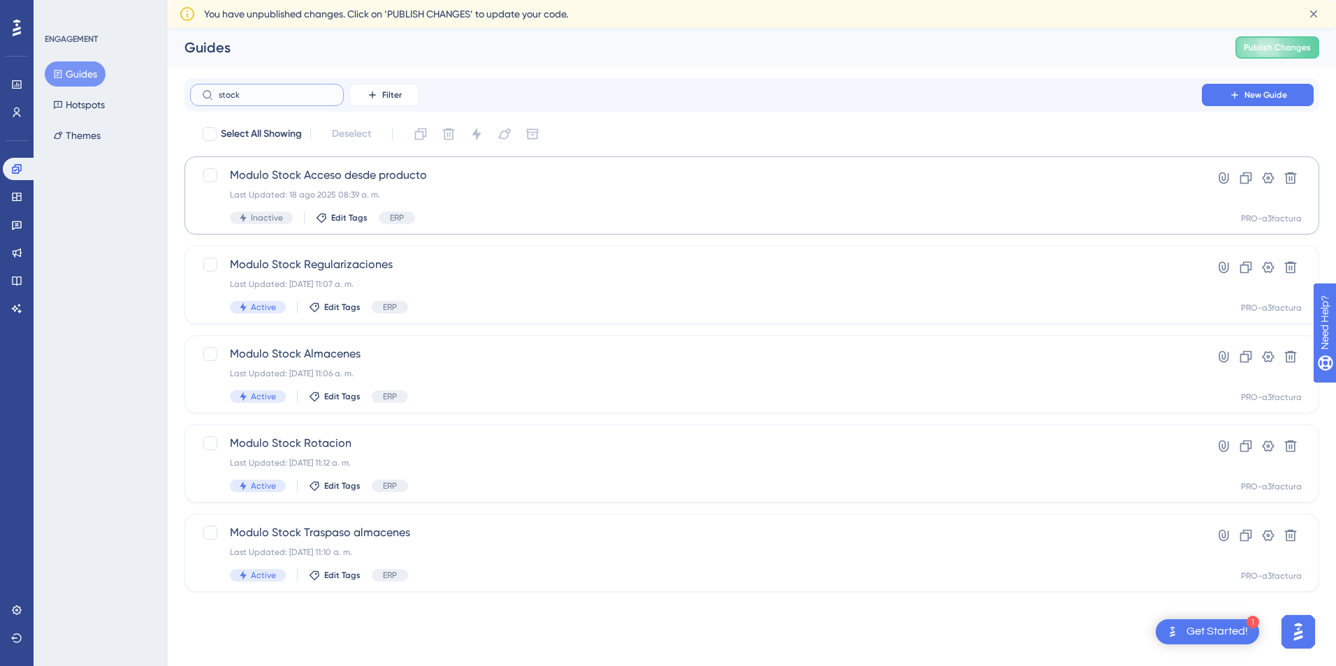
type input "stock"
click at [394, 167] on span "Modulo Stock Acceso desde producto" at bounding box center [696, 175] width 932 height 17
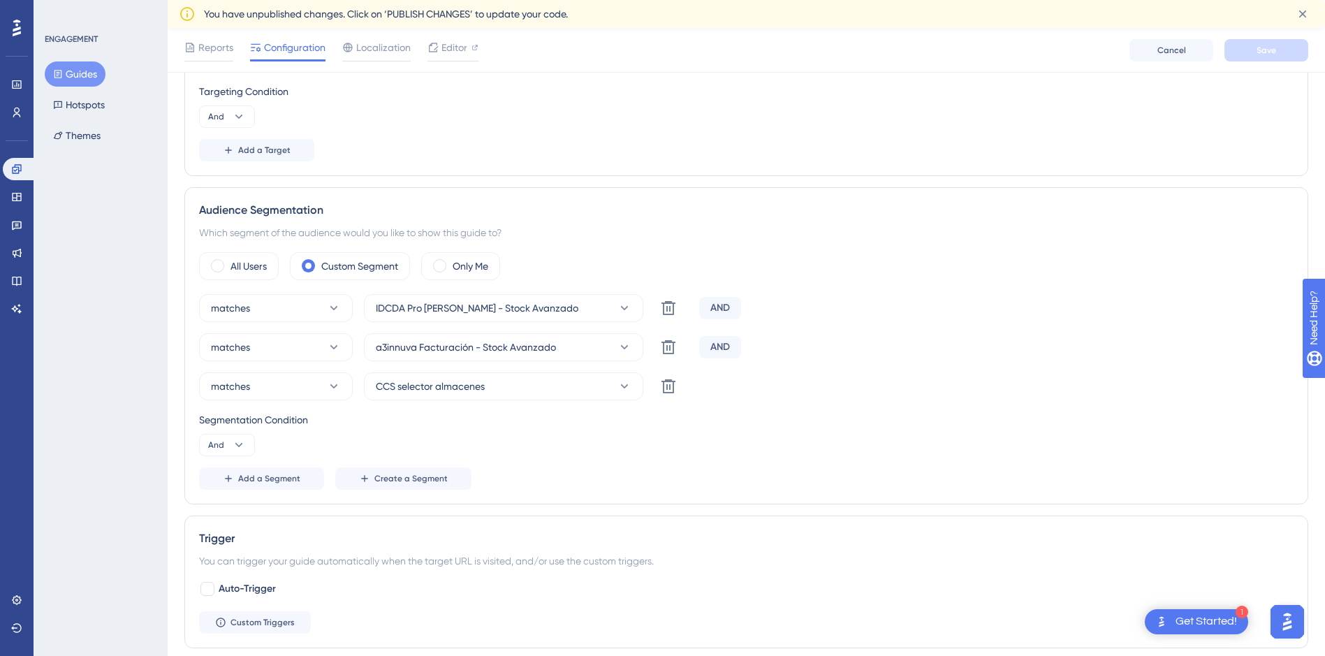
scroll to position [489, 0]
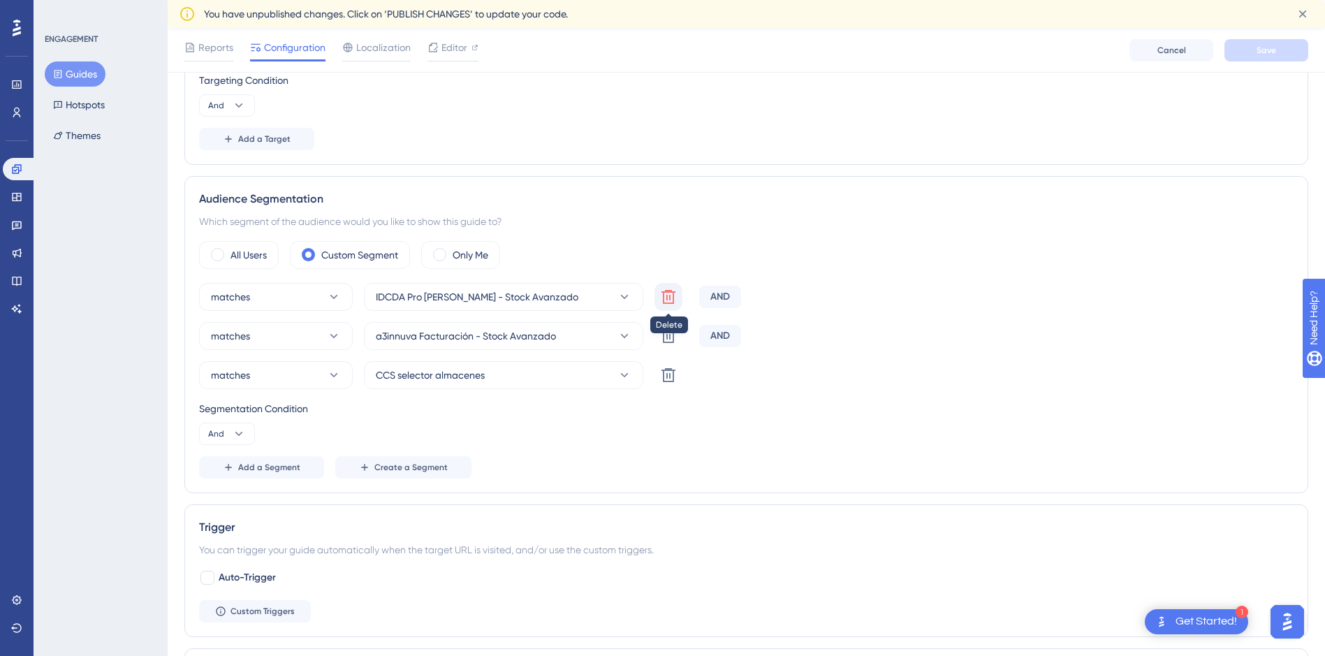
click at [671, 291] on icon at bounding box center [669, 297] width 14 height 14
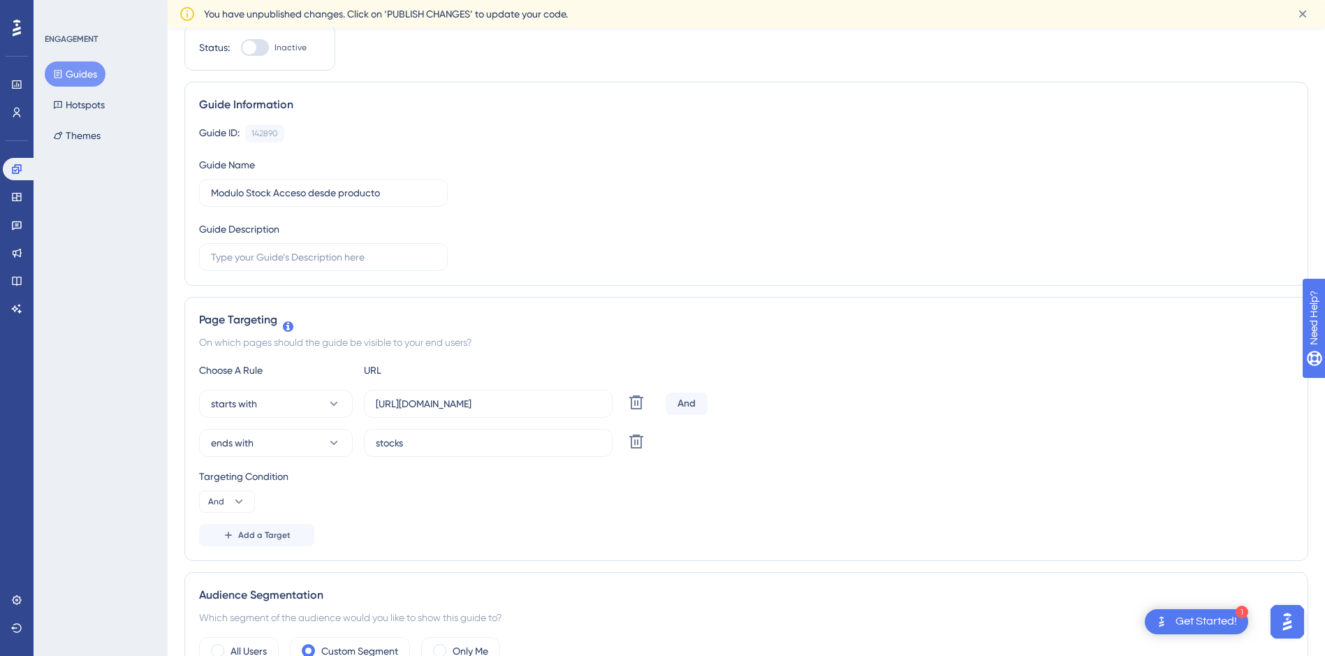
scroll to position [0, 0]
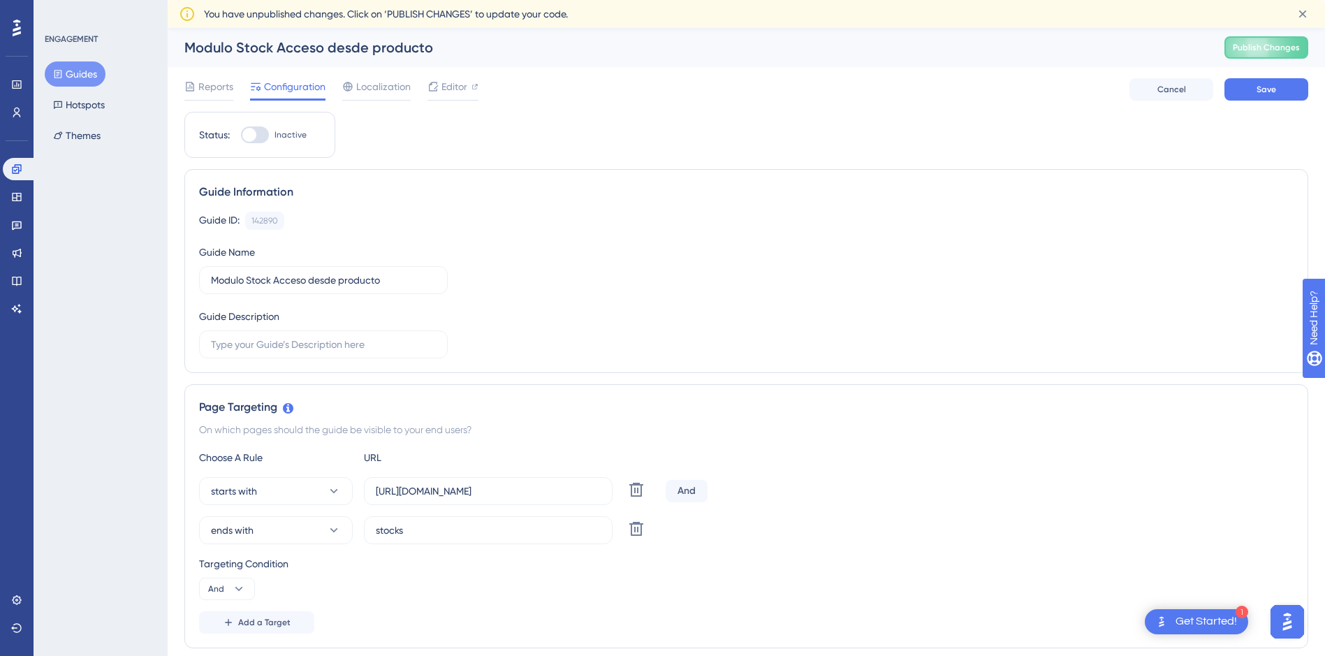
click at [261, 132] on div at bounding box center [255, 134] width 28 height 17
click at [241, 135] on input "Inactive" at bounding box center [240, 135] width 1 height 1
checkbox input "true"
click at [1270, 87] on span "Save" at bounding box center [1267, 89] width 20 height 11
click at [17, 195] on icon at bounding box center [16, 196] width 11 height 11
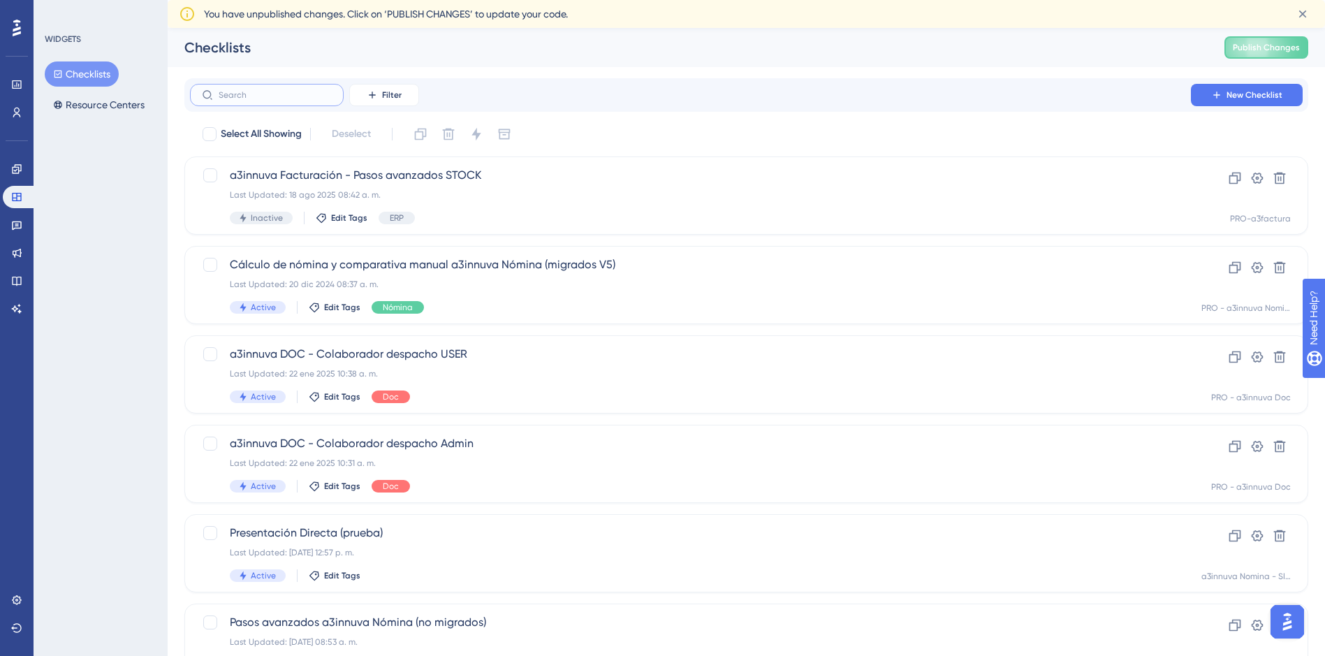
click at [270, 99] on input "text" at bounding box center [275, 95] width 113 height 10
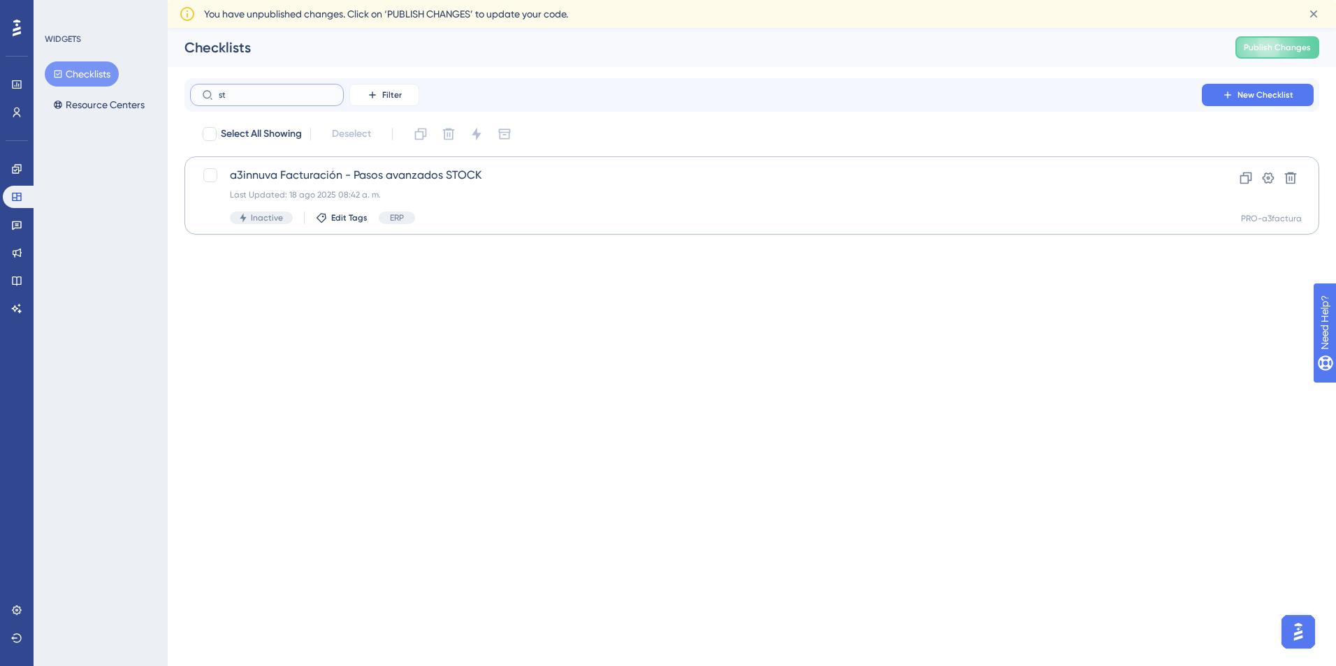
type input "st"
click at [415, 171] on span "a3innuva Facturación - Pasos avanzados STOCK" at bounding box center [696, 175] width 932 height 17
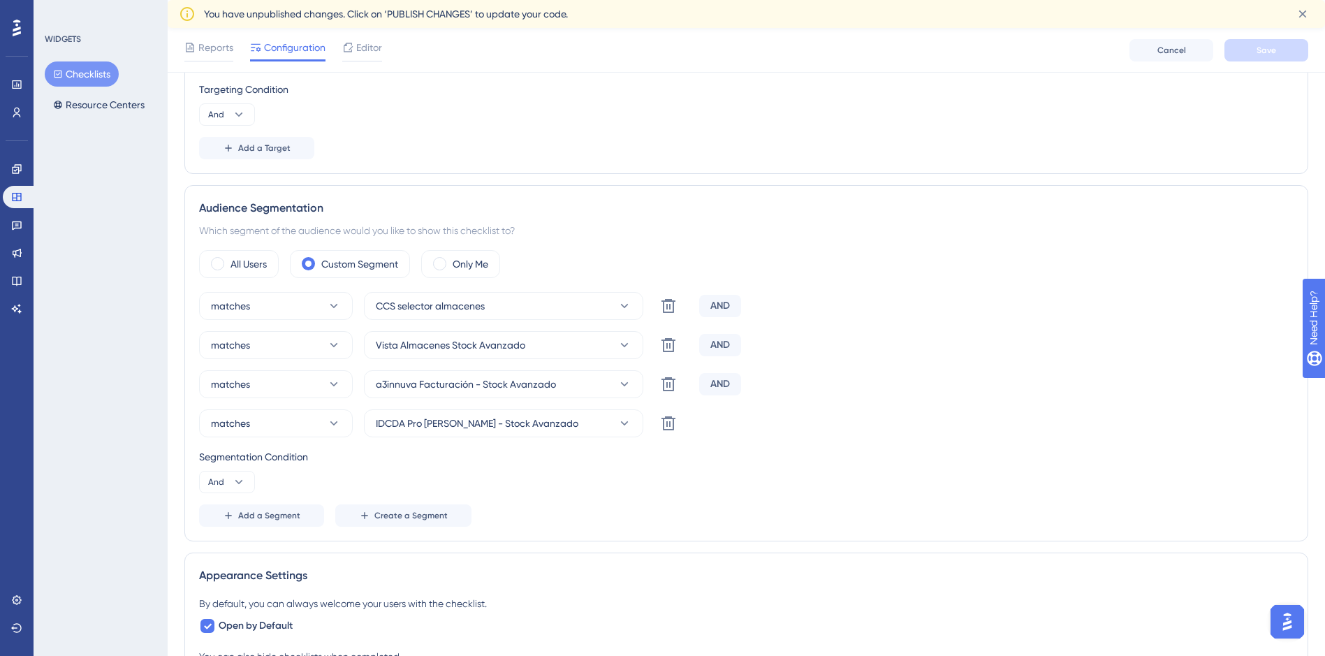
scroll to position [419, 0]
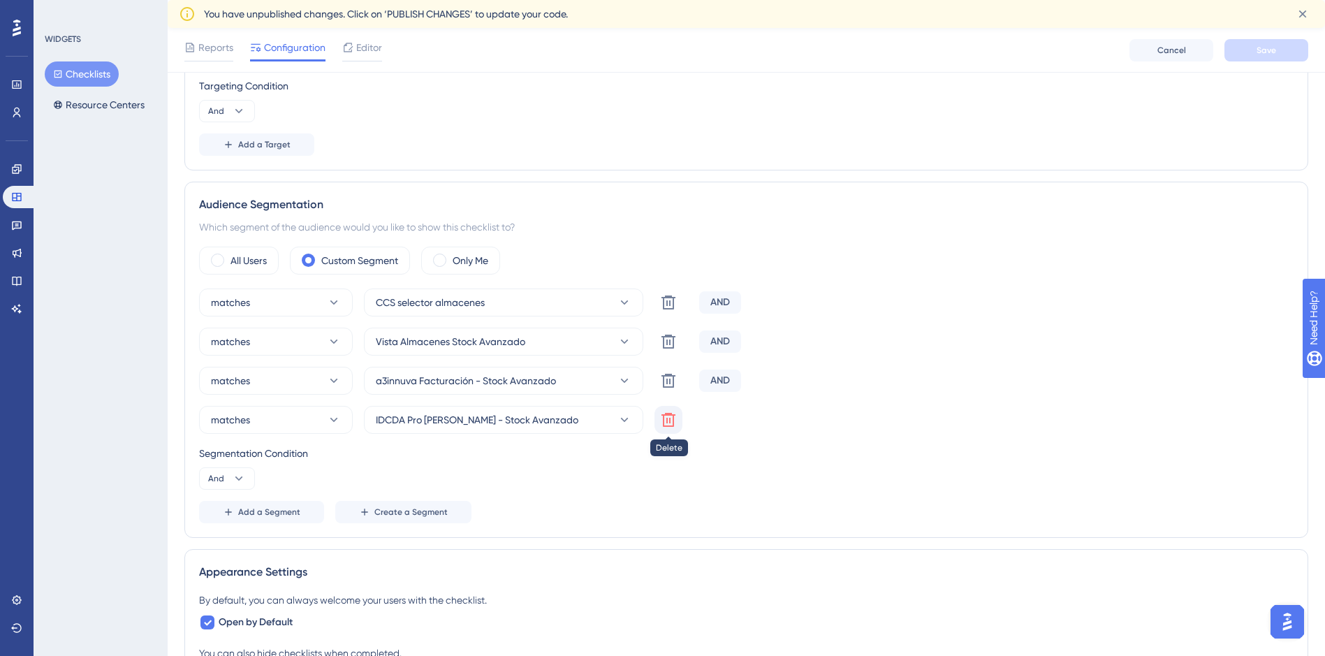
click at [671, 419] on icon at bounding box center [668, 419] width 17 height 17
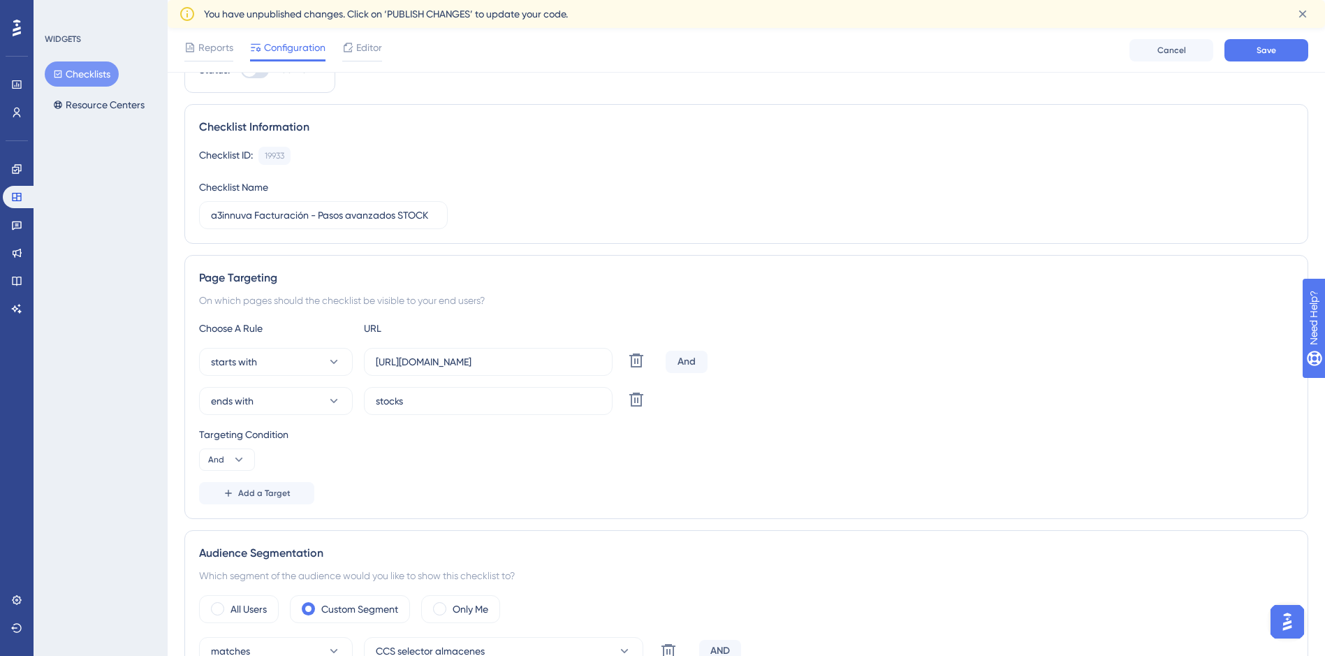
scroll to position [0, 0]
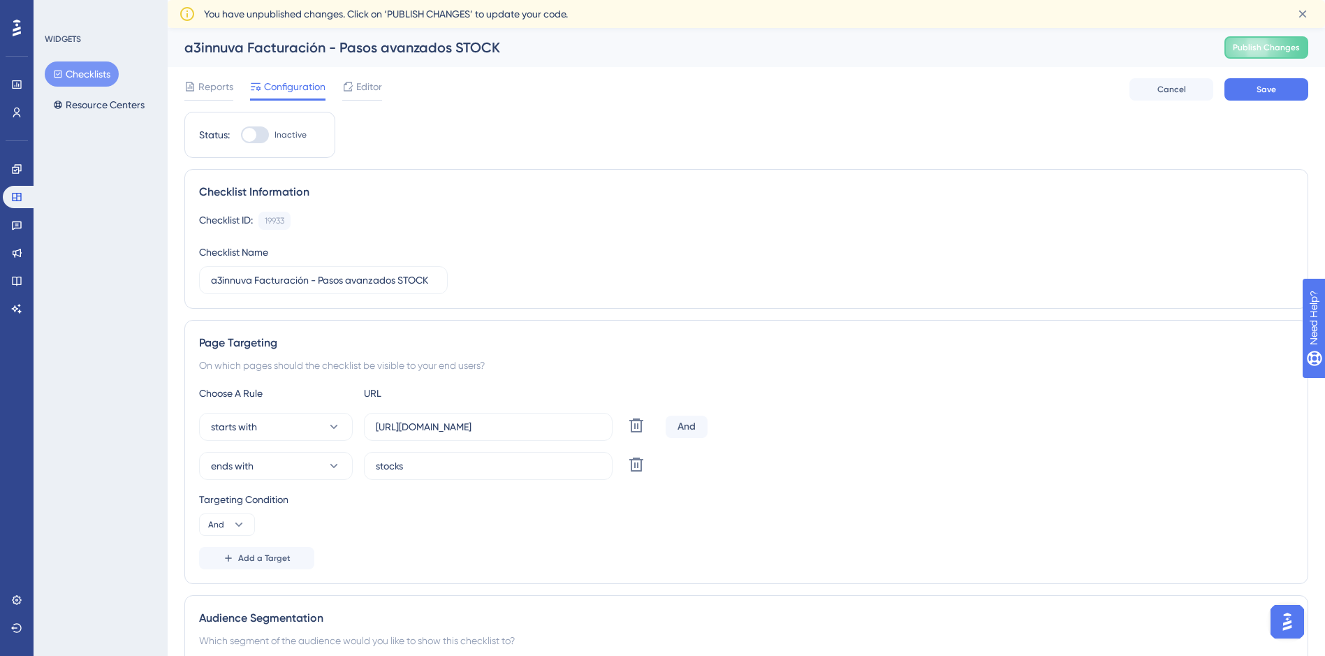
click at [265, 133] on div at bounding box center [255, 134] width 28 height 17
click at [241, 135] on input "Inactive" at bounding box center [240, 135] width 1 height 1
checkbox input "true"
click at [1265, 87] on span "Save" at bounding box center [1267, 89] width 20 height 11
click at [73, 103] on button "Resource Centers" at bounding box center [99, 104] width 108 height 25
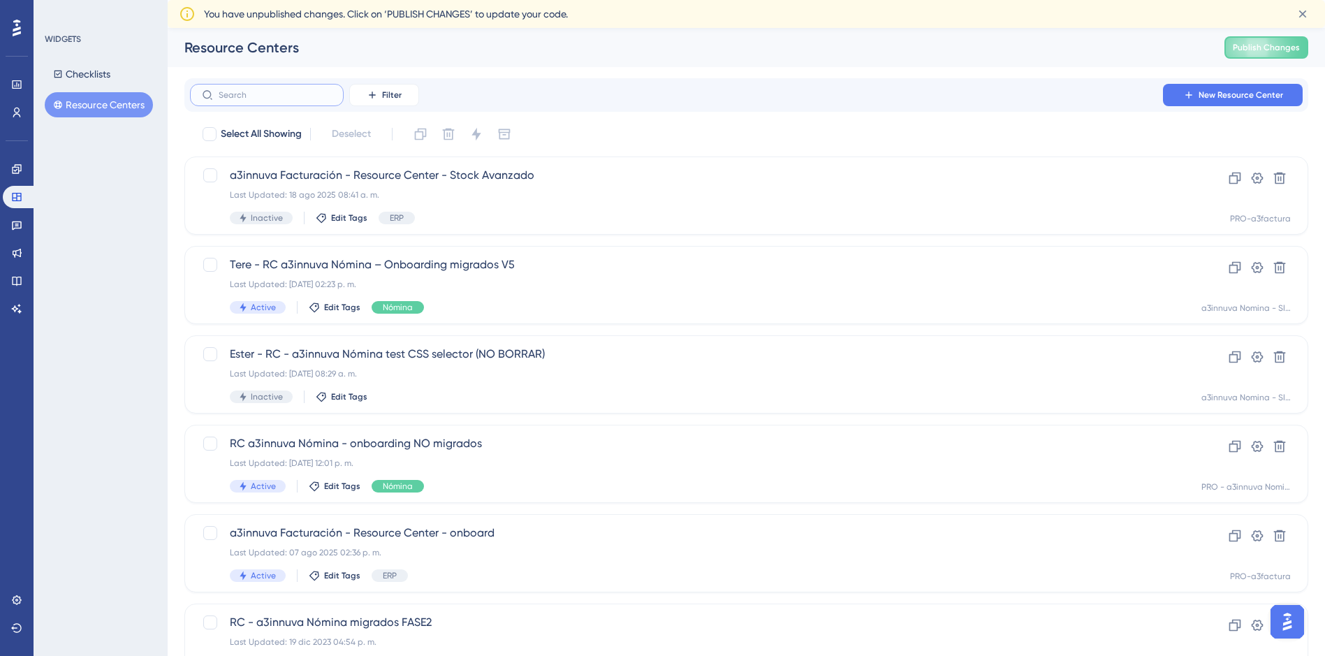
click at [270, 95] on input "text" at bounding box center [275, 95] width 113 height 10
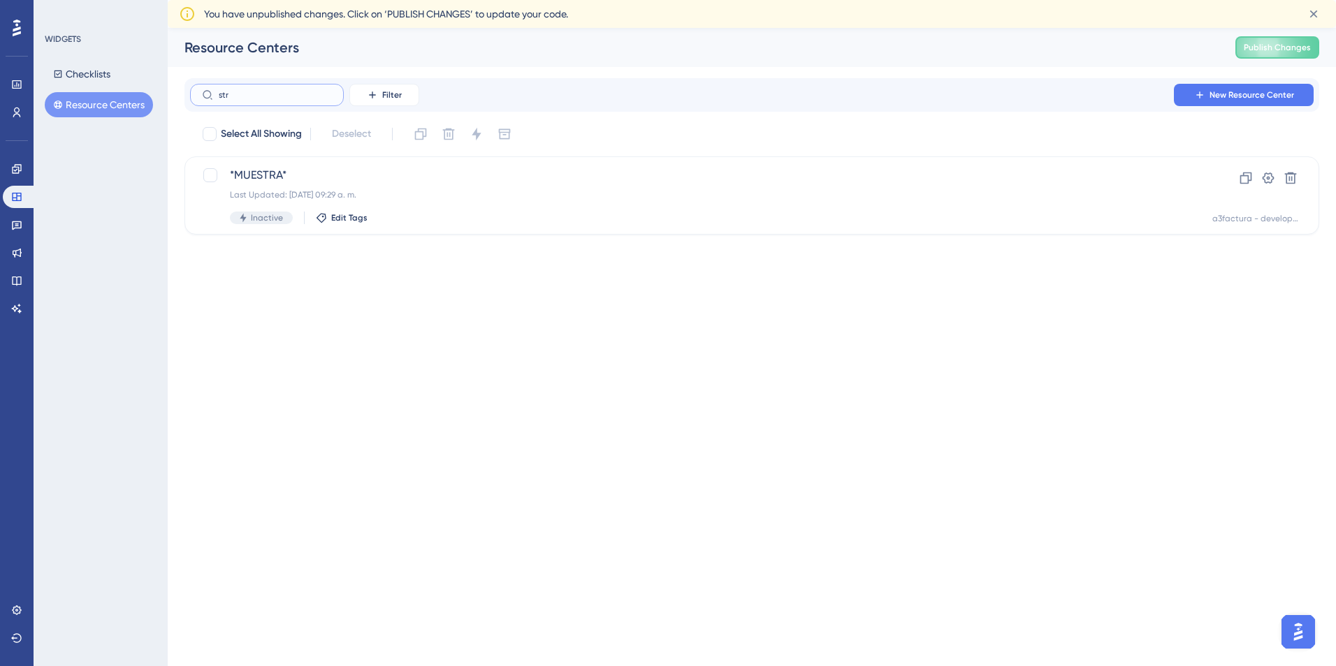
type input "stro"
checkbox input "true"
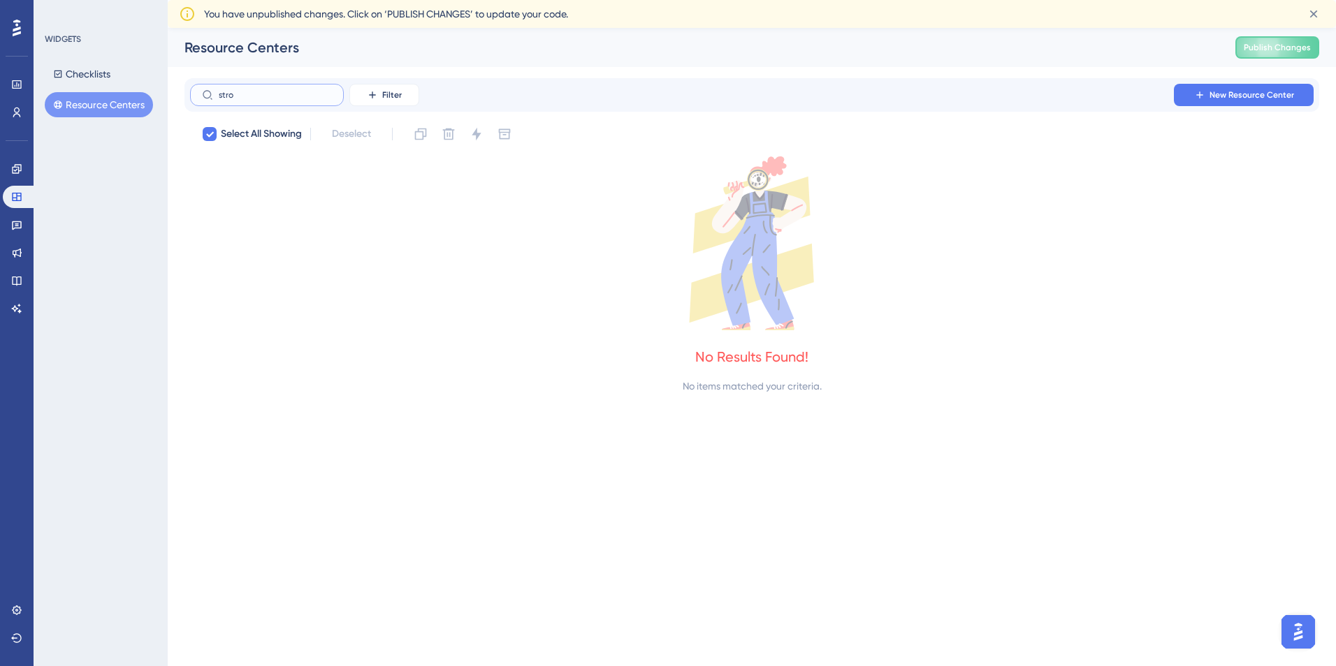
type input "str"
checkbox input "false"
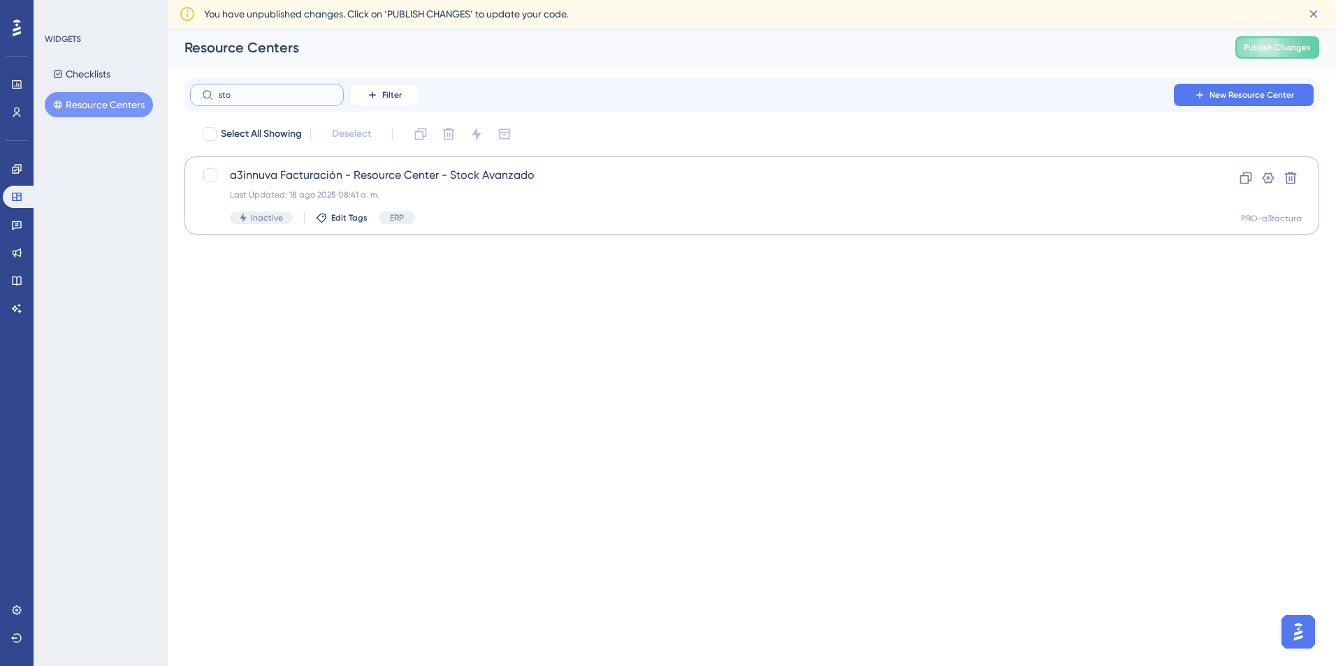
type input "sto"
click at [295, 173] on span "a3innuva Facturación - Resource Center - Stock Avanzado" at bounding box center [696, 175] width 932 height 17
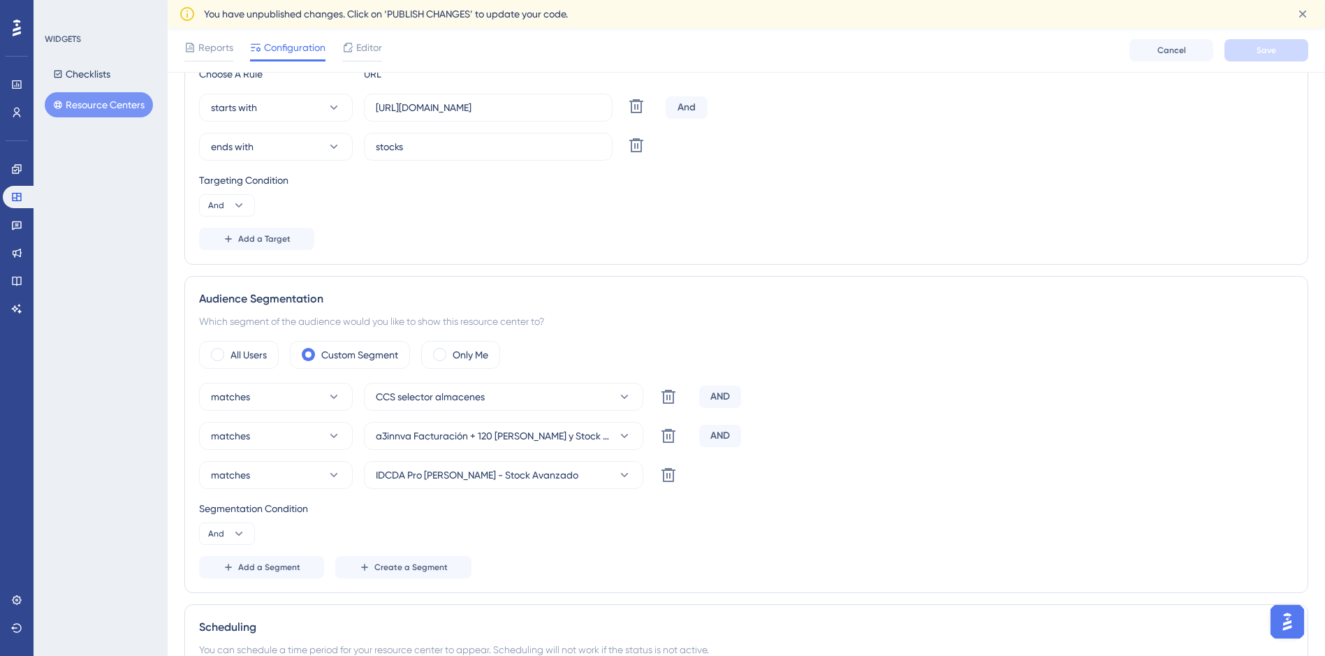
scroll to position [349, 0]
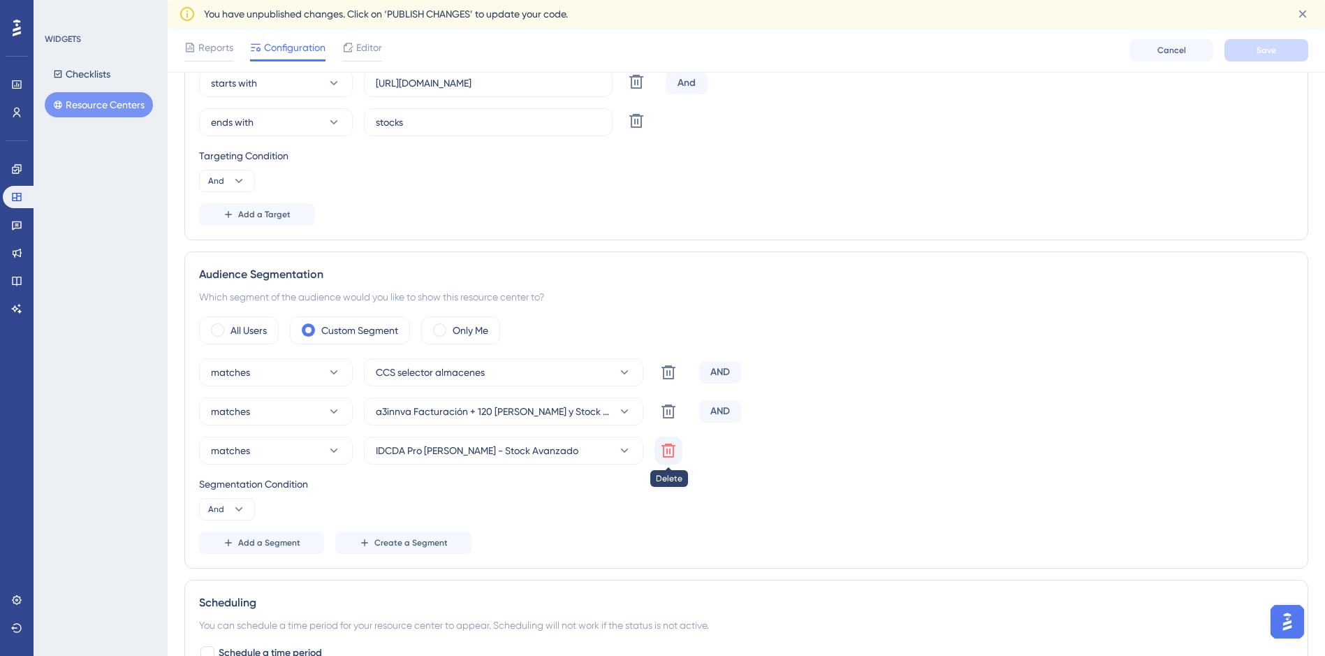
click at [666, 451] on icon at bounding box center [668, 450] width 17 height 17
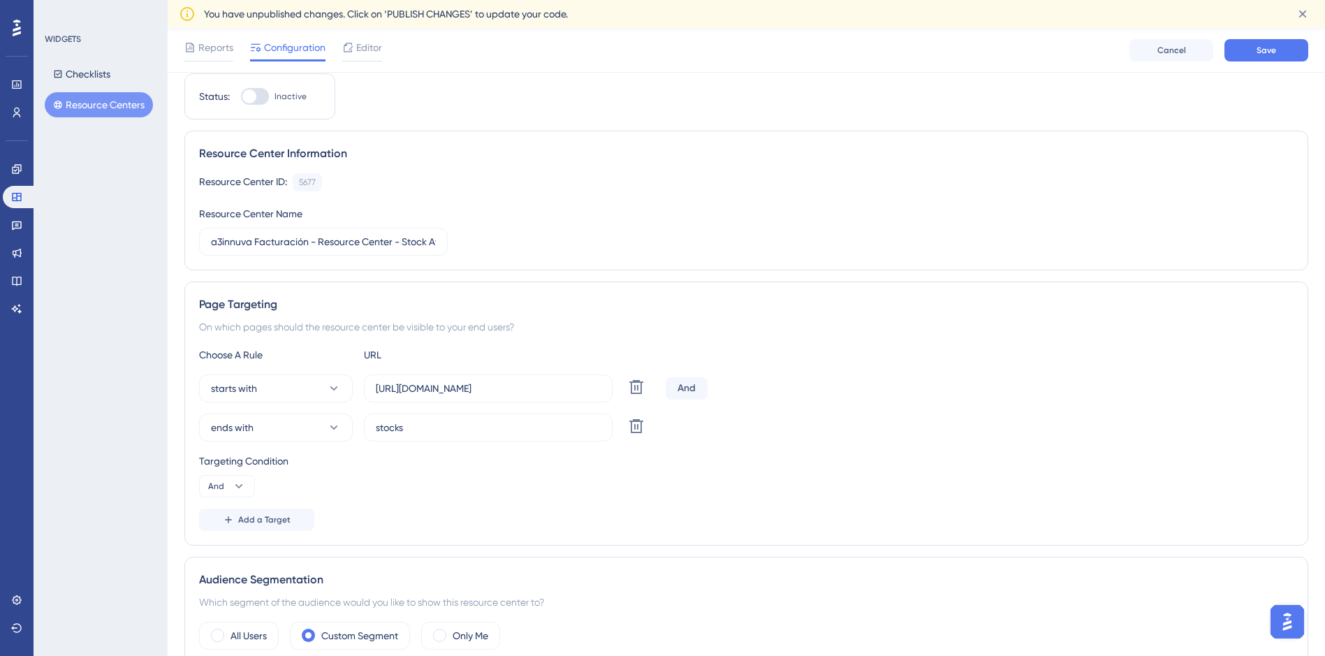
scroll to position [0, 0]
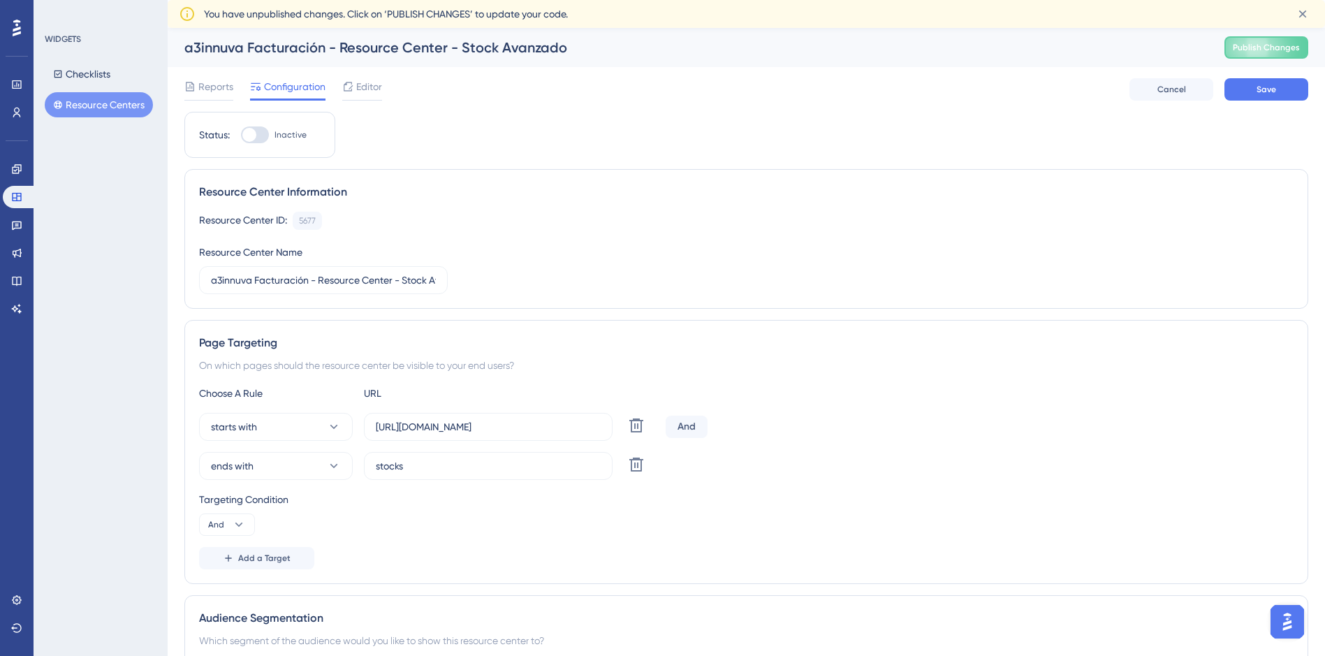
click at [266, 133] on div at bounding box center [255, 134] width 28 height 17
click at [241, 135] on input "Inactive" at bounding box center [240, 135] width 1 height 1
checkbox input "true"
click at [1267, 94] on span "Save" at bounding box center [1267, 89] width 20 height 11
click at [15, 166] on icon at bounding box center [16, 168] width 9 height 9
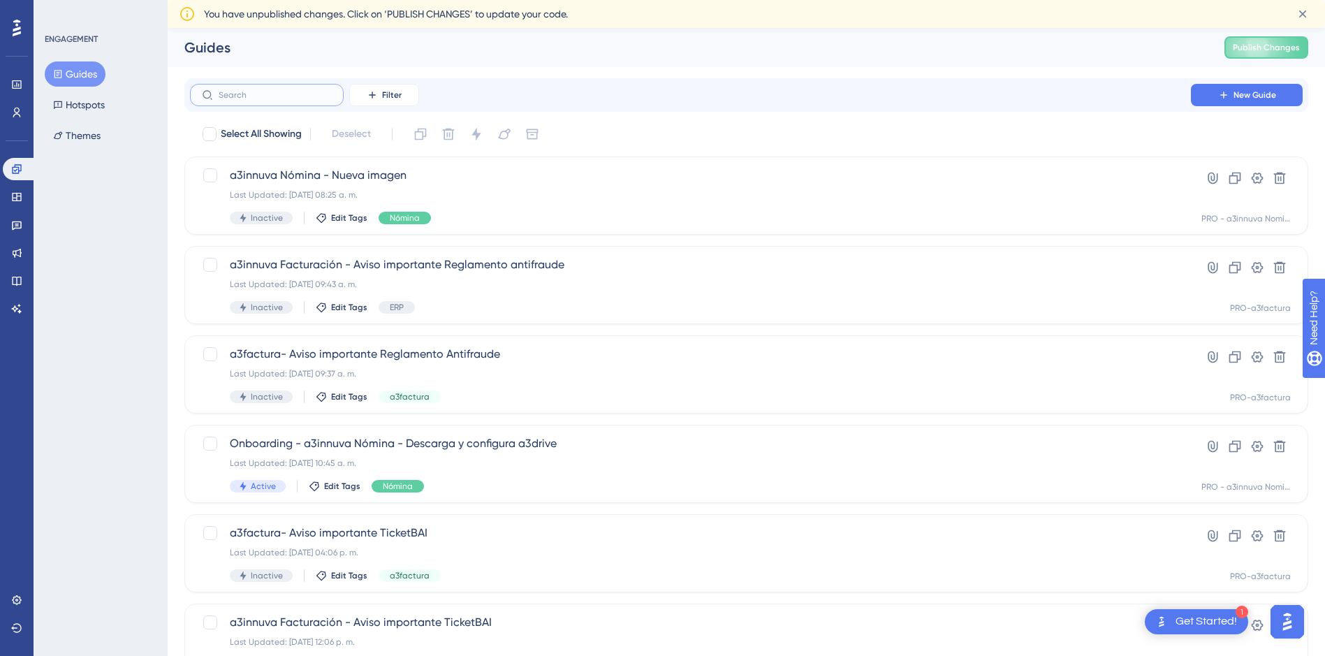
click at [243, 97] on input "text" at bounding box center [275, 95] width 113 height 10
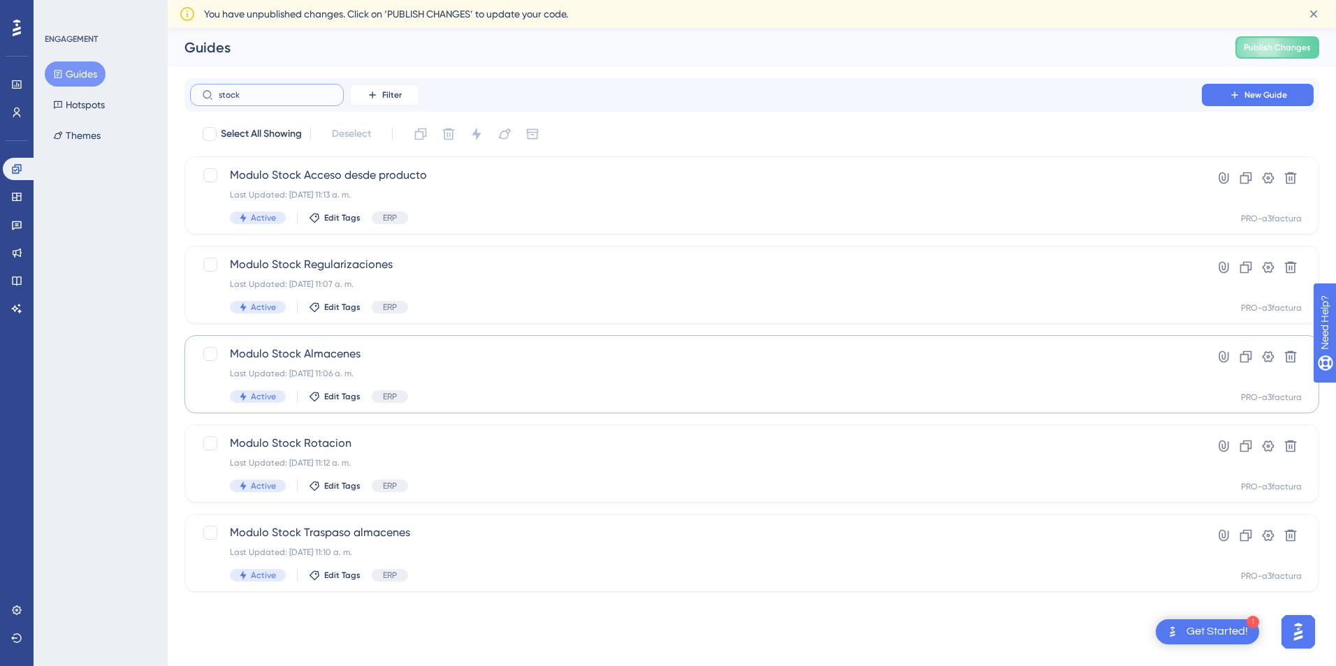
type input "stock"
click at [335, 348] on div "Modulo Stock Almacenes Last Updated: [DATE] 11:06 a. m. Active Edit Tags ERP Hy…" at bounding box center [751, 374] width 1135 height 78
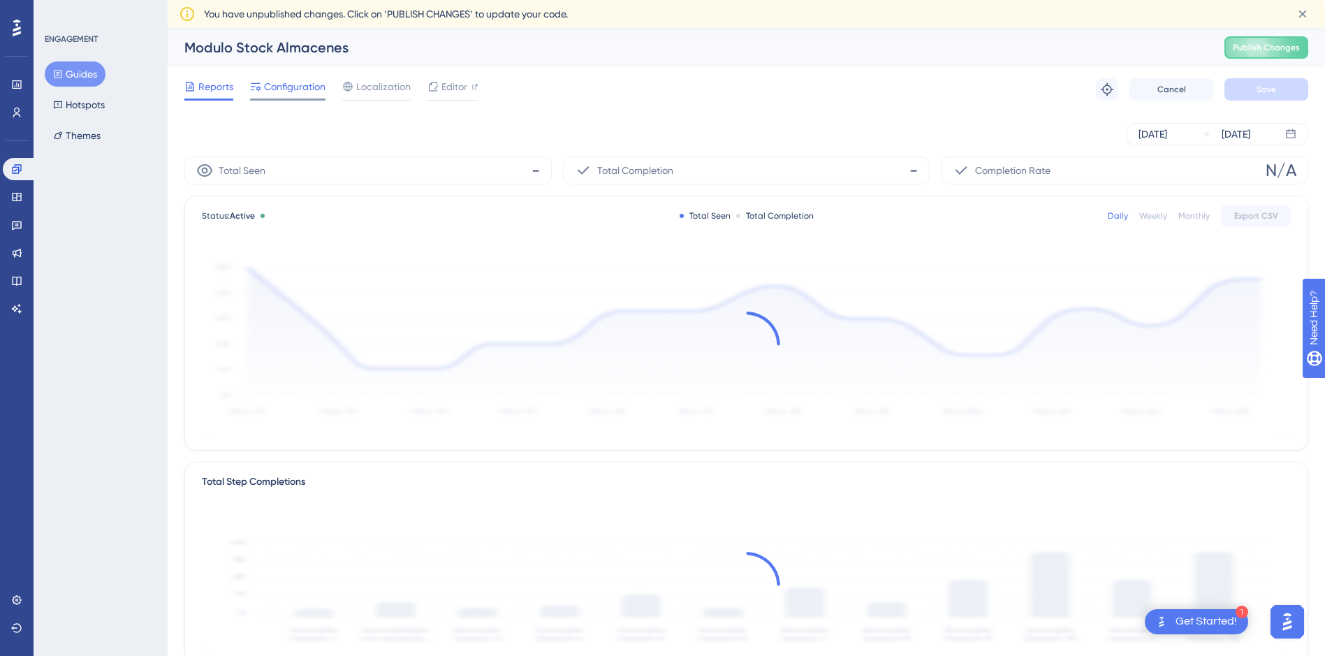
click at [289, 85] on span "Configuration" at bounding box center [294, 86] width 61 height 17
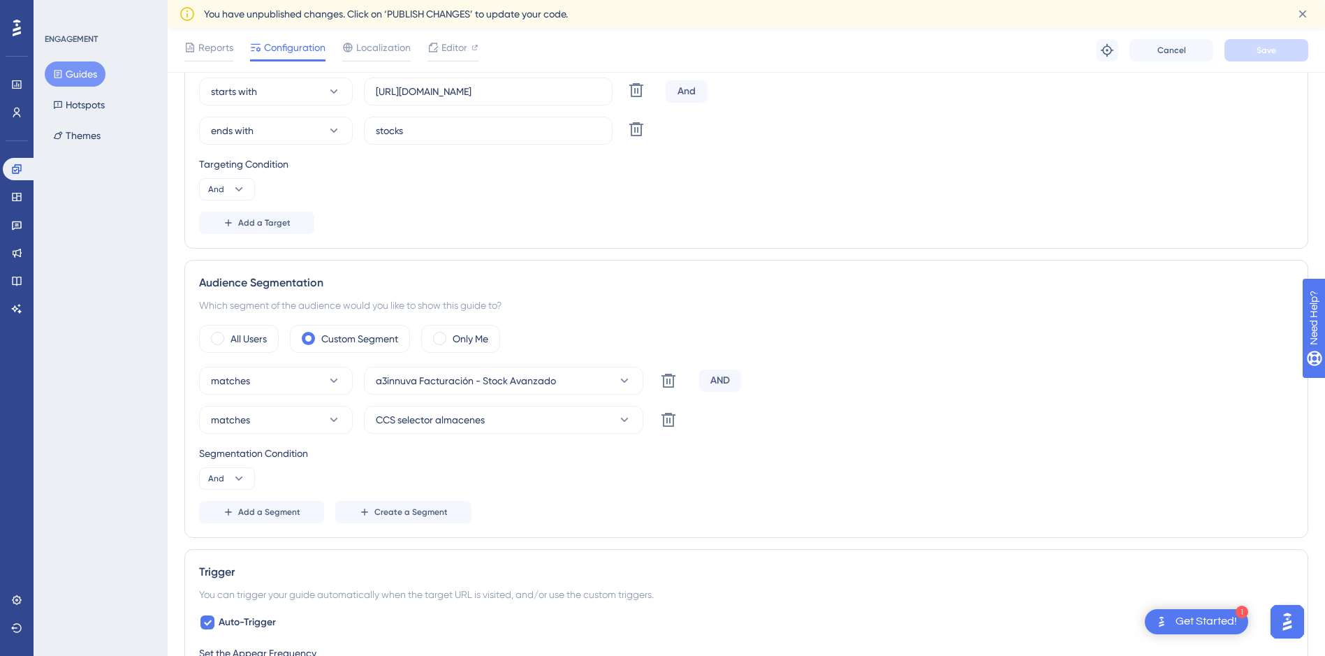
scroll to position [402, 0]
click at [81, 70] on button "Guides" at bounding box center [75, 73] width 61 height 25
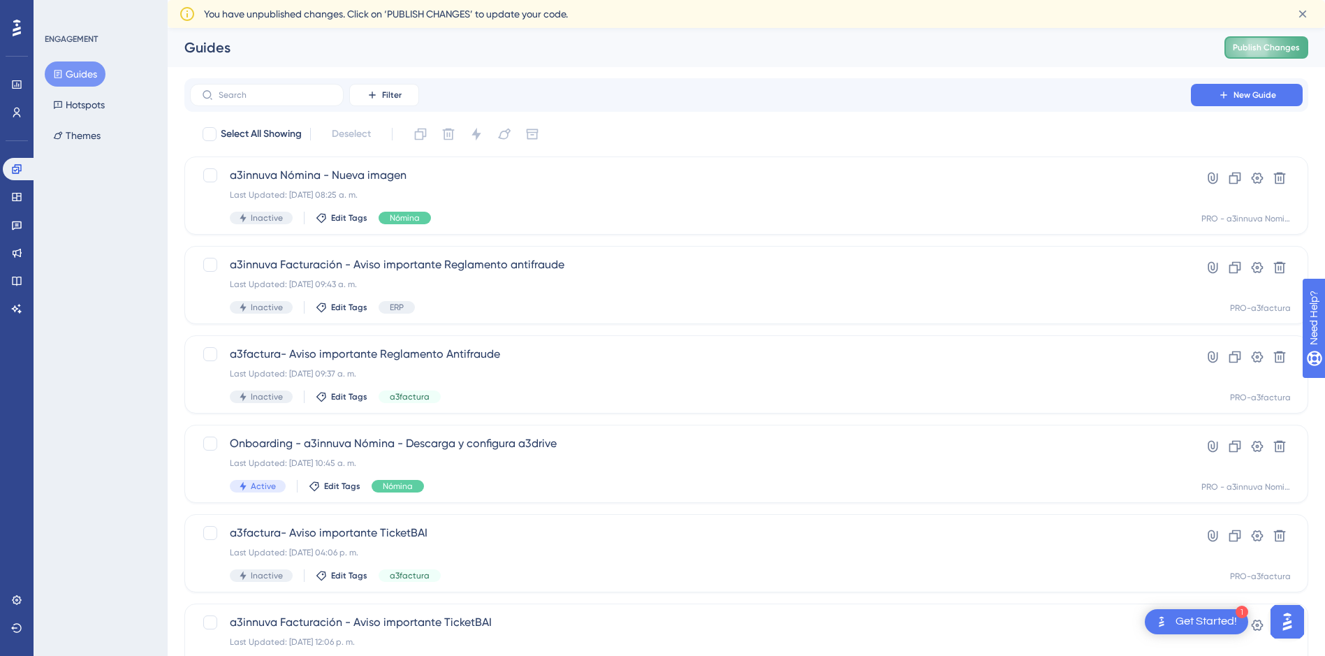
click at [1267, 43] on span "Publish Changes" at bounding box center [1266, 47] width 67 height 11
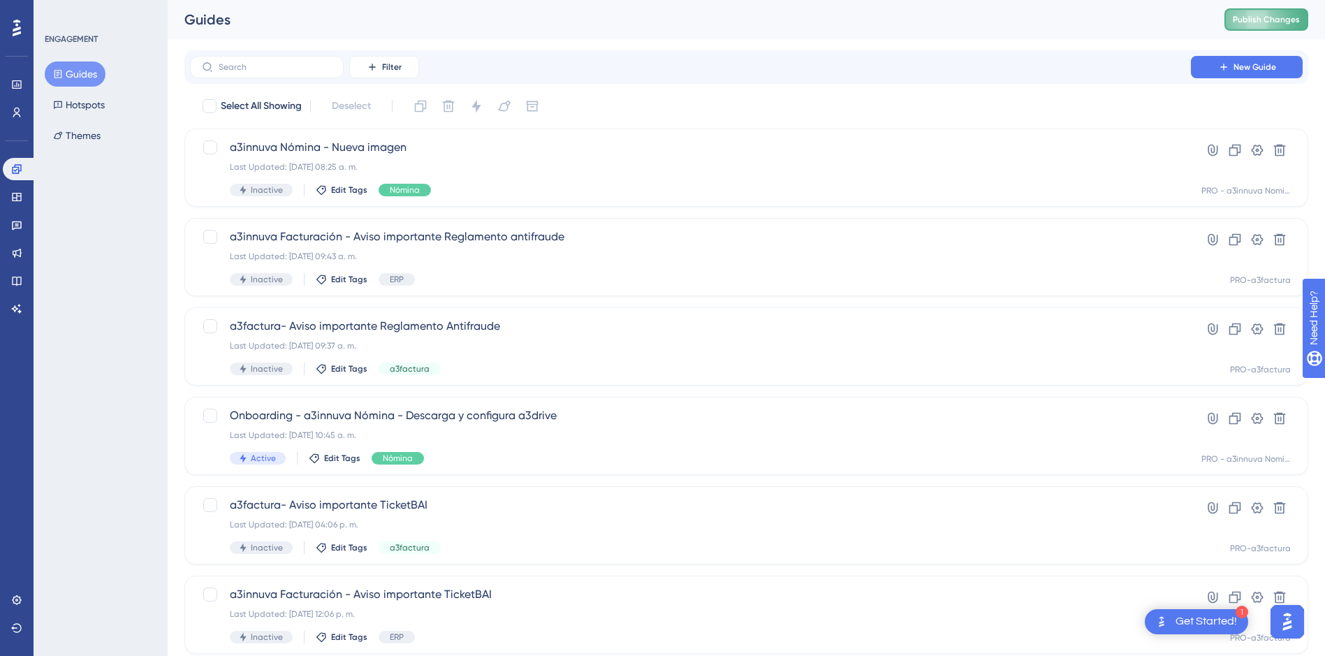
click at [1276, 17] on button "Publish Changes" at bounding box center [1267, 19] width 84 height 22
click at [434, 26] on icon at bounding box center [433, 26] width 14 height 14
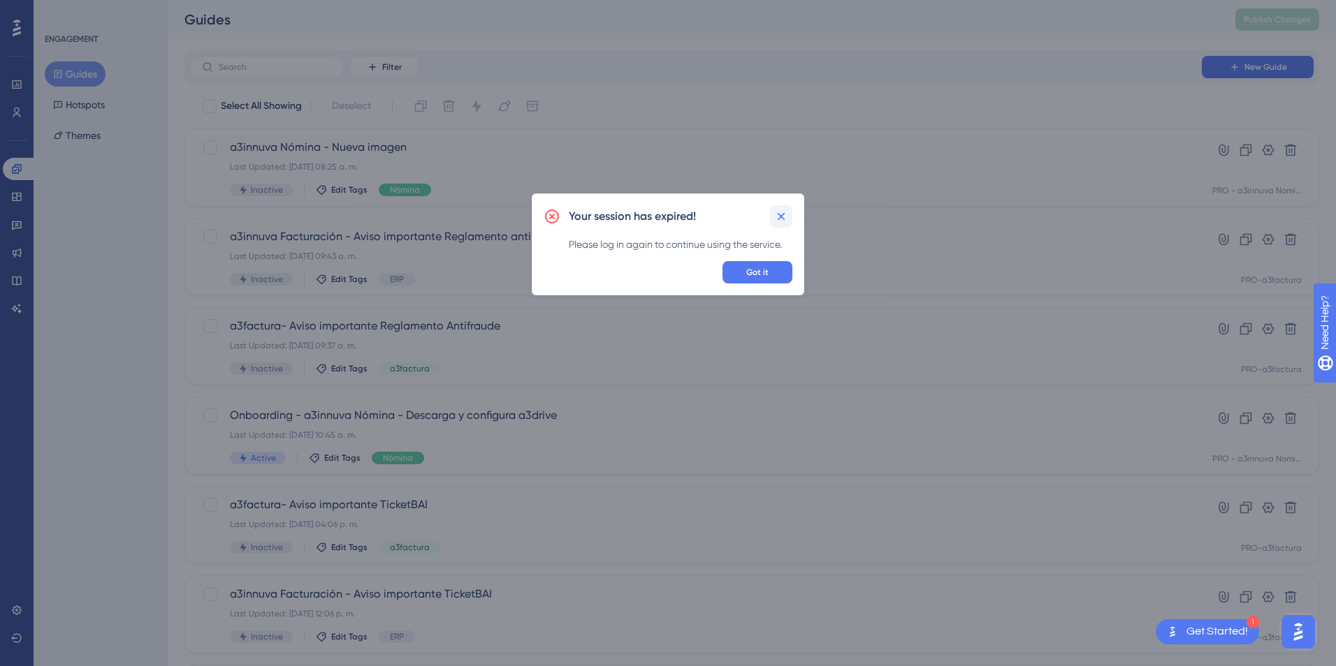
click at [778, 214] on icon at bounding box center [782, 217] width 8 height 8
